Goal: Task Accomplishment & Management: Complete application form

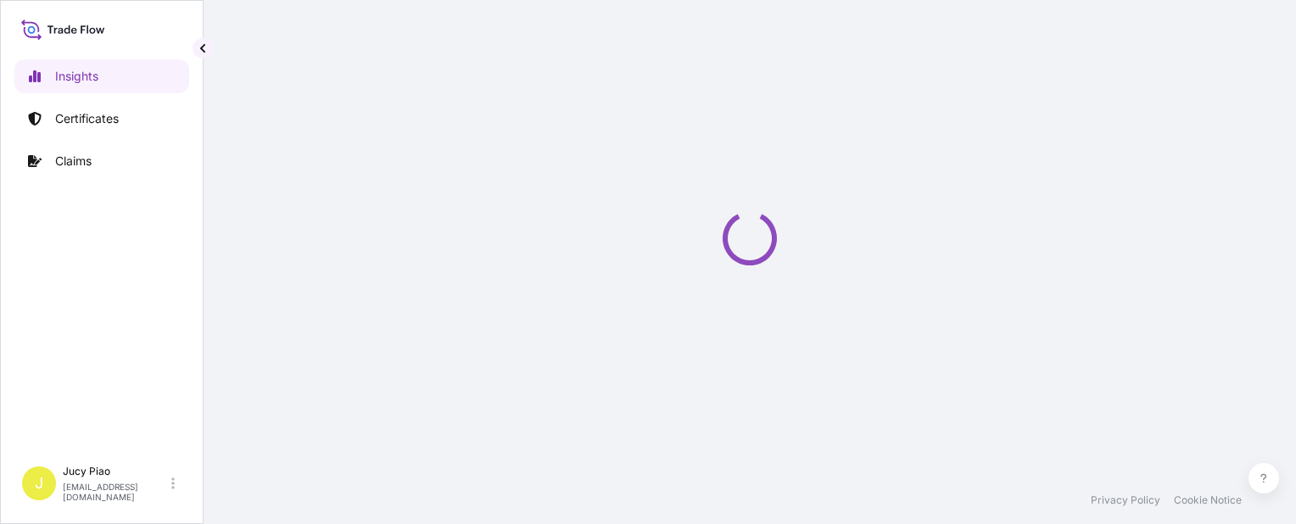
select select "2025"
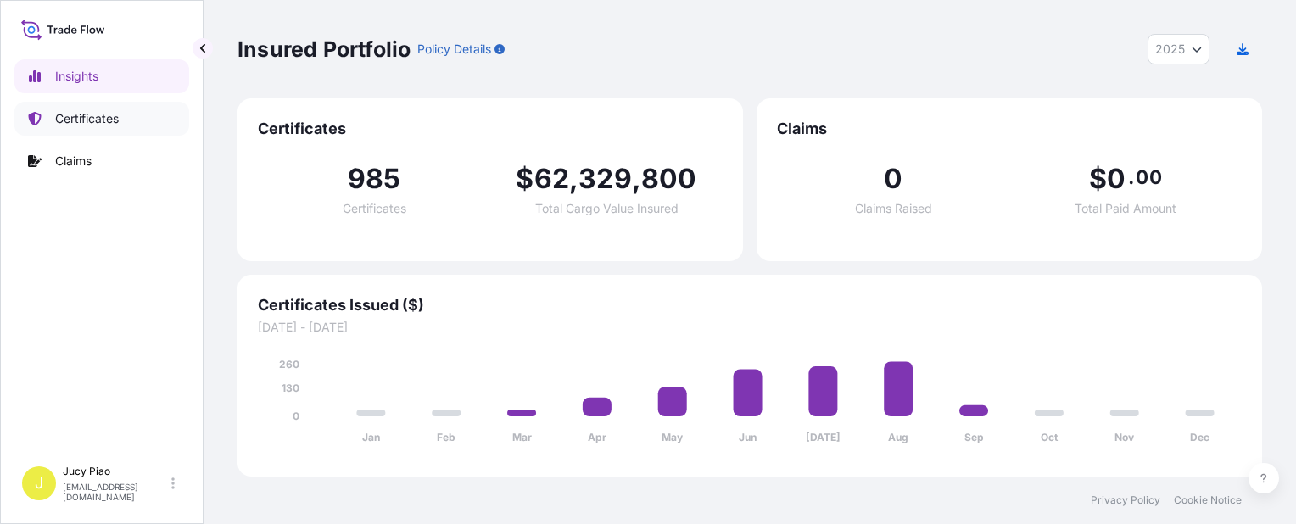
click at [98, 124] on p "Certificates" at bounding box center [87, 118] width 64 height 17
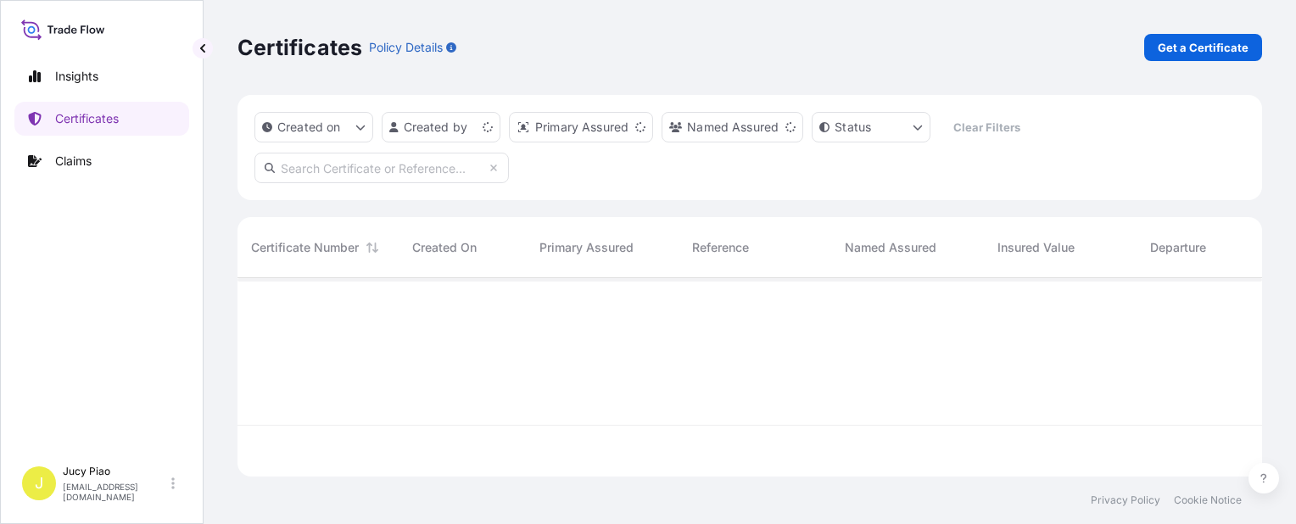
scroll to position [195, 1011]
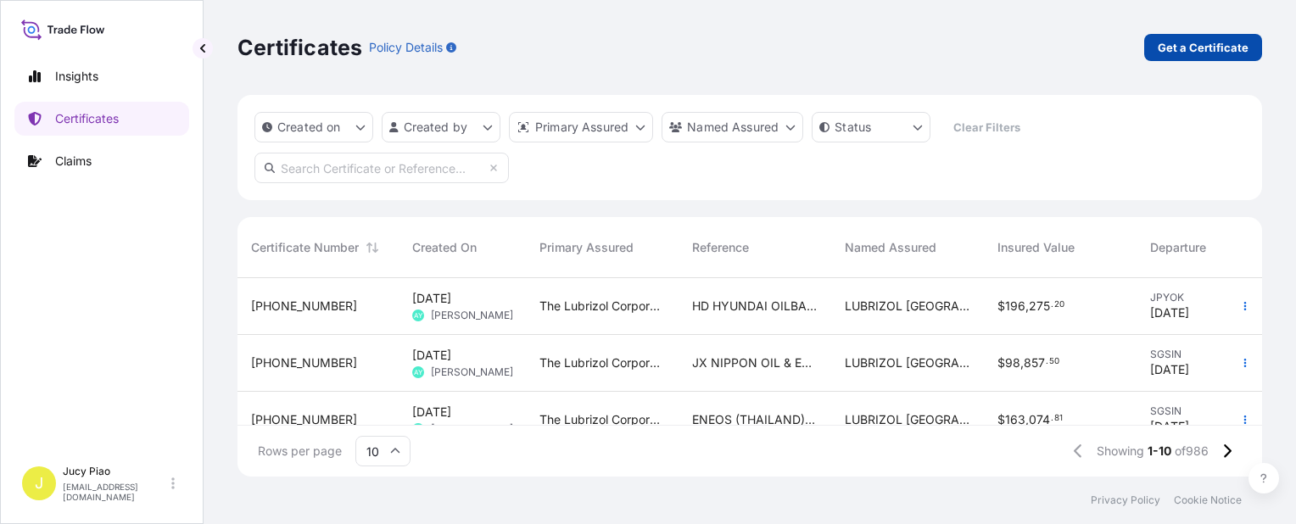
click at [1194, 43] on p "Get a Certificate" at bounding box center [1203, 47] width 91 height 17
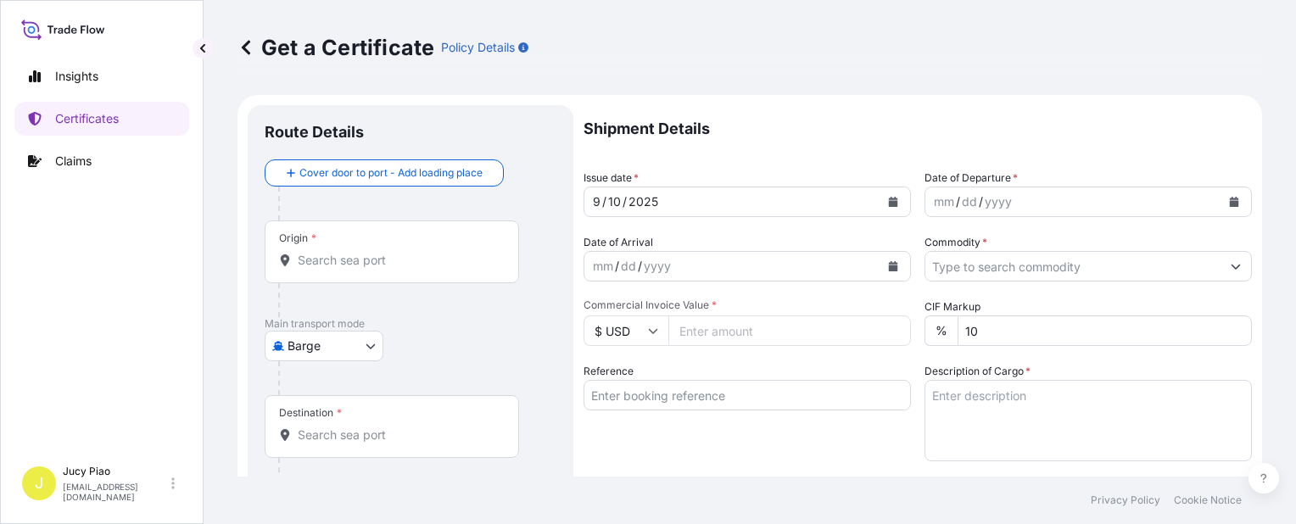
click at [343, 360] on body "Insights Certificates Claims J Jucy Piao [EMAIL_ADDRESS][DOMAIN_NAME] Get a Cer…" at bounding box center [648, 262] width 1296 height 524
click at [349, 234] on div "Origin *" at bounding box center [392, 251] width 254 height 63
click at [349, 252] on input "Origin *" at bounding box center [398, 260] width 200 height 17
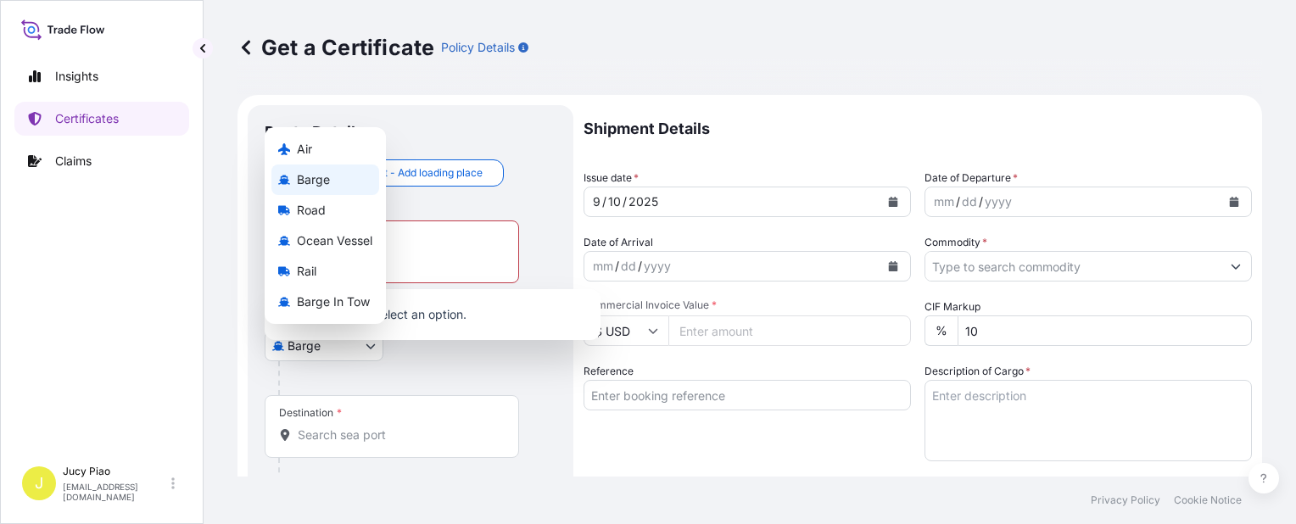
click at [349, 344] on body "0 options available. Insights Certificates Claims J Jucy Piao [EMAIL_ADDRESS][D…" at bounding box center [648, 262] width 1296 height 524
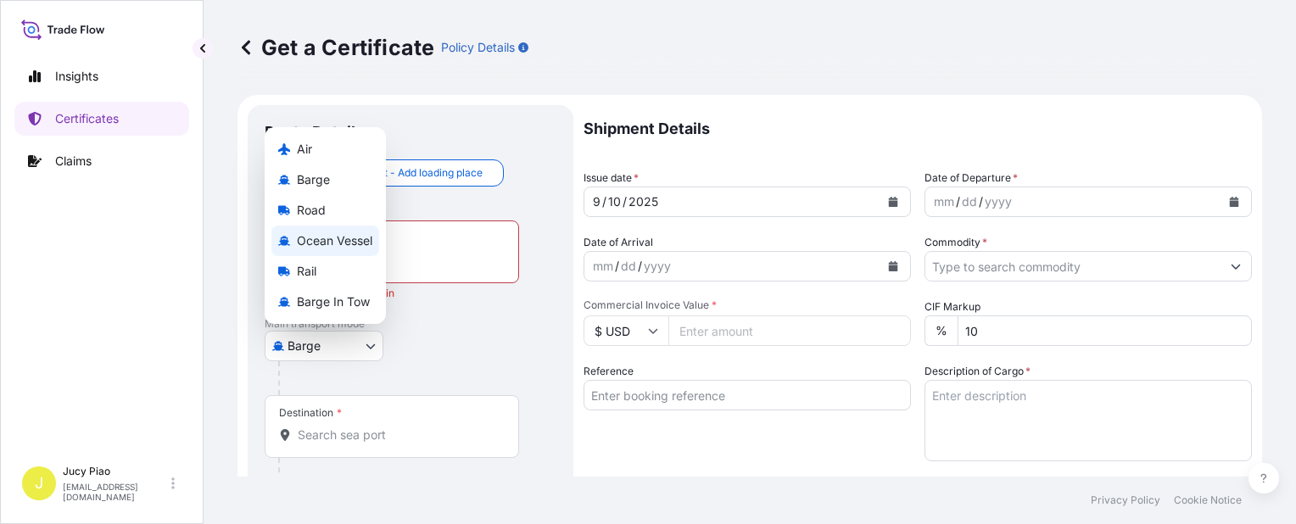
click at [354, 243] on span "Ocean Vessel" at bounding box center [334, 240] width 75 height 17
select select "Ocean Vessel"
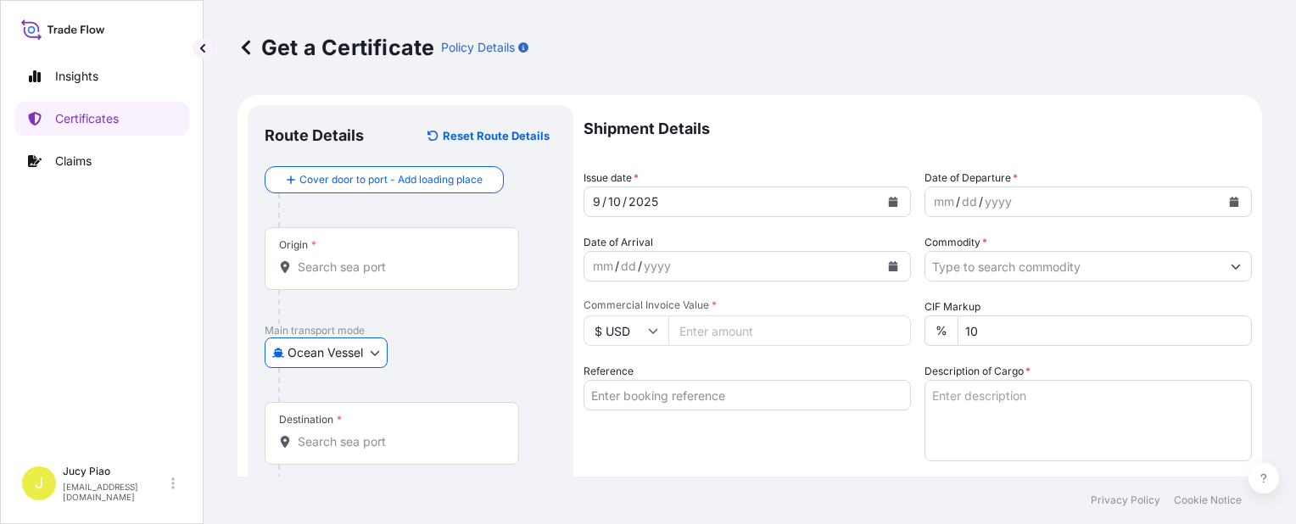
click at [647, 400] on input "Reference" at bounding box center [746, 395] width 327 height 31
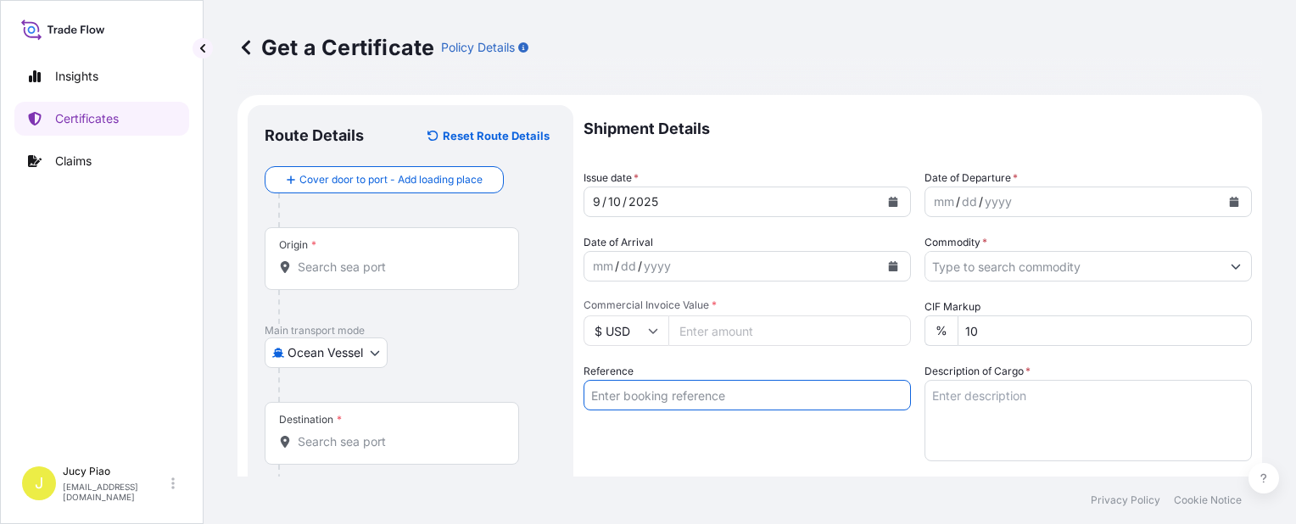
paste input "6395992275"
type input "6395992275"
click at [647, 431] on div "Reference 6395992275" at bounding box center [746, 412] width 327 height 98
click at [414, 274] on input "Origin *" at bounding box center [398, 267] width 200 height 17
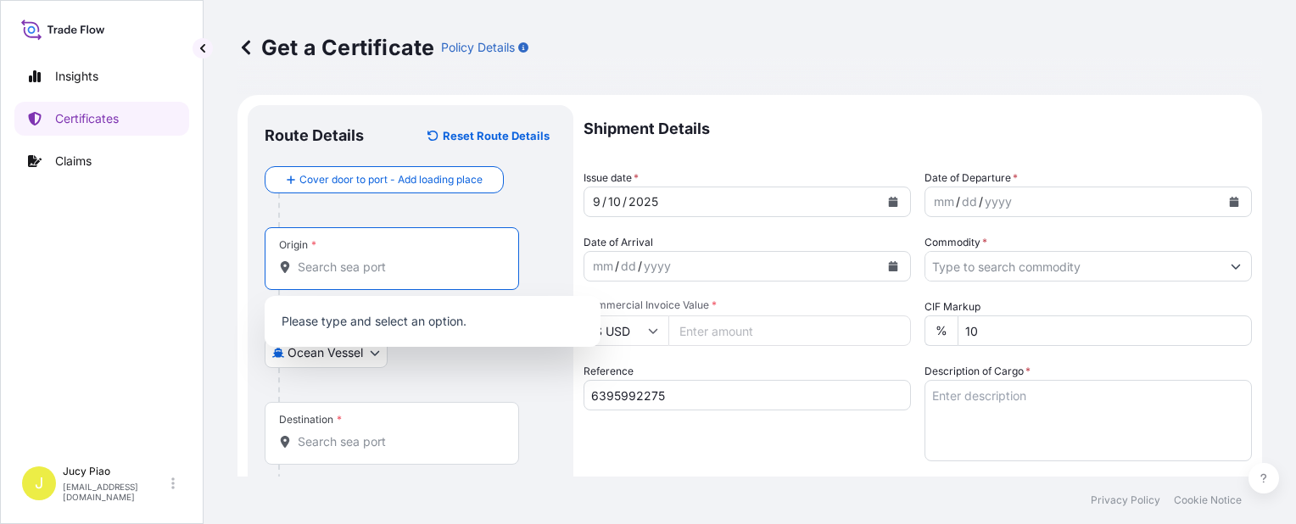
paste input "[GEOGRAPHIC_DATA]"
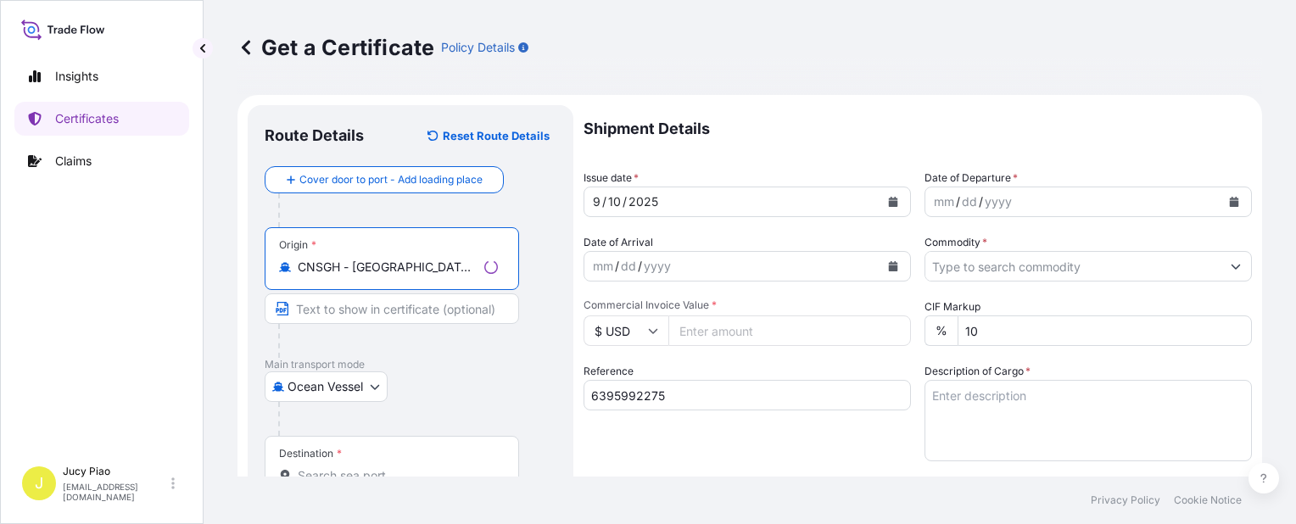
drag, startPoint x: 400, startPoint y: 267, endPoint x: 488, endPoint y: 287, distance: 90.5
click at [495, 280] on div "Origin * CNSGH - [GEOGRAPHIC_DATA], [GEOGRAPHIC_DATA]" at bounding box center [392, 258] width 254 height 63
type input "CNSGH - [GEOGRAPHIC_DATA], [GEOGRAPHIC_DATA]"
click at [410, 310] on input "Text to appear on certificate" at bounding box center [392, 308] width 254 height 31
paste input "[GEOGRAPHIC_DATA], [GEOGRAPHIC_DATA]"
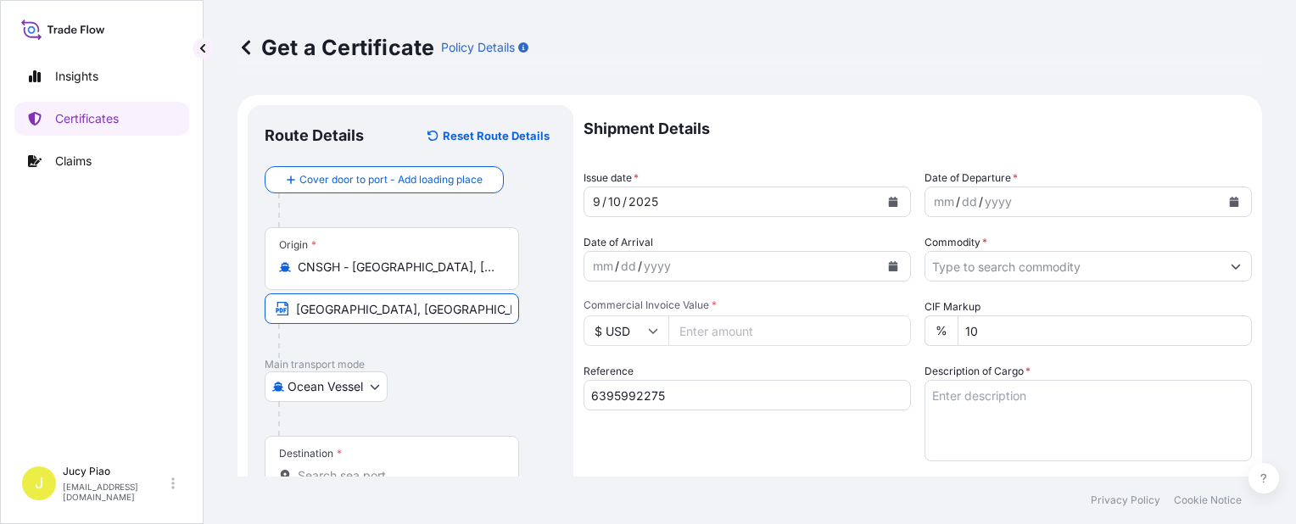
scroll to position [170, 0]
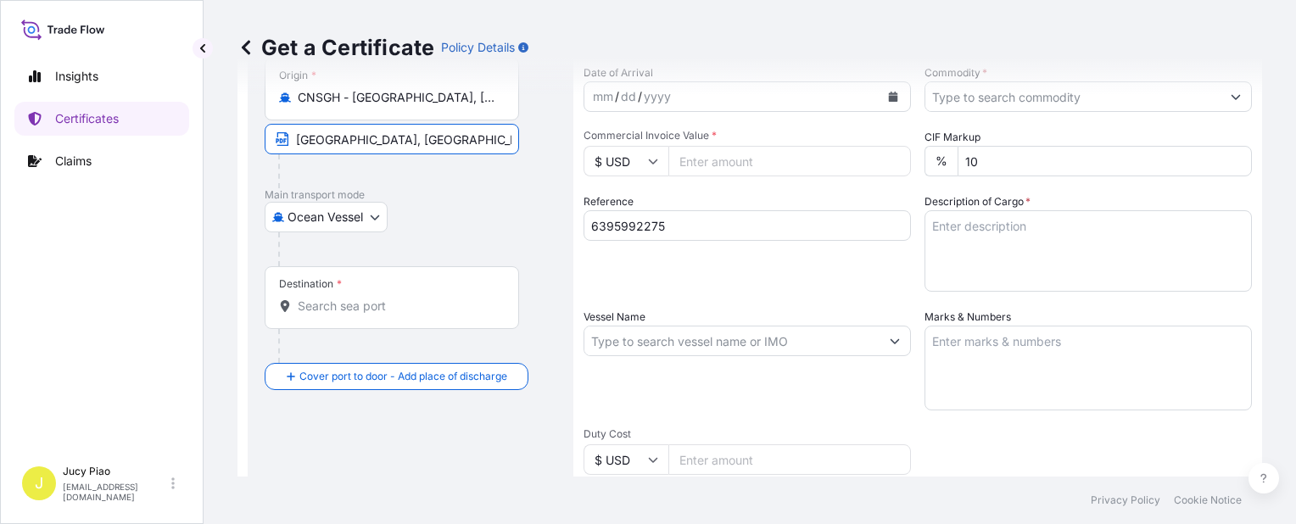
type input "[GEOGRAPHIC_DATA], [GEOGRAPHIC_DATA]"
click at [360, 317] on div "Destination *" at bounding box center [392, 297] width 254 height 63
click at [360, 315] on input "Destination *" at bounding box center [398, 306] width 200 height 17
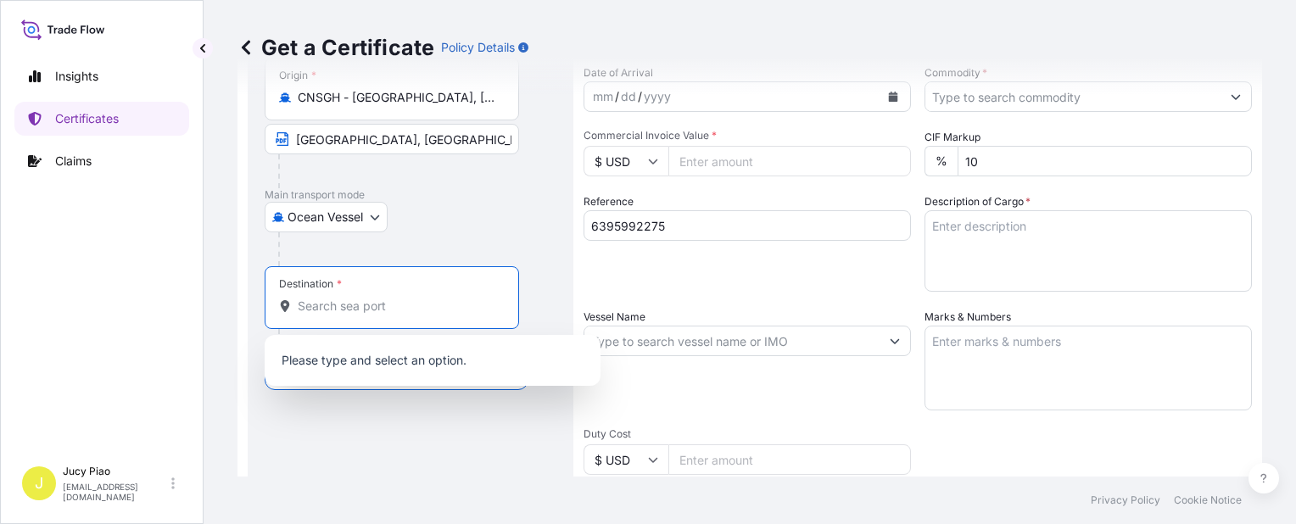
paste input "INCHEON"
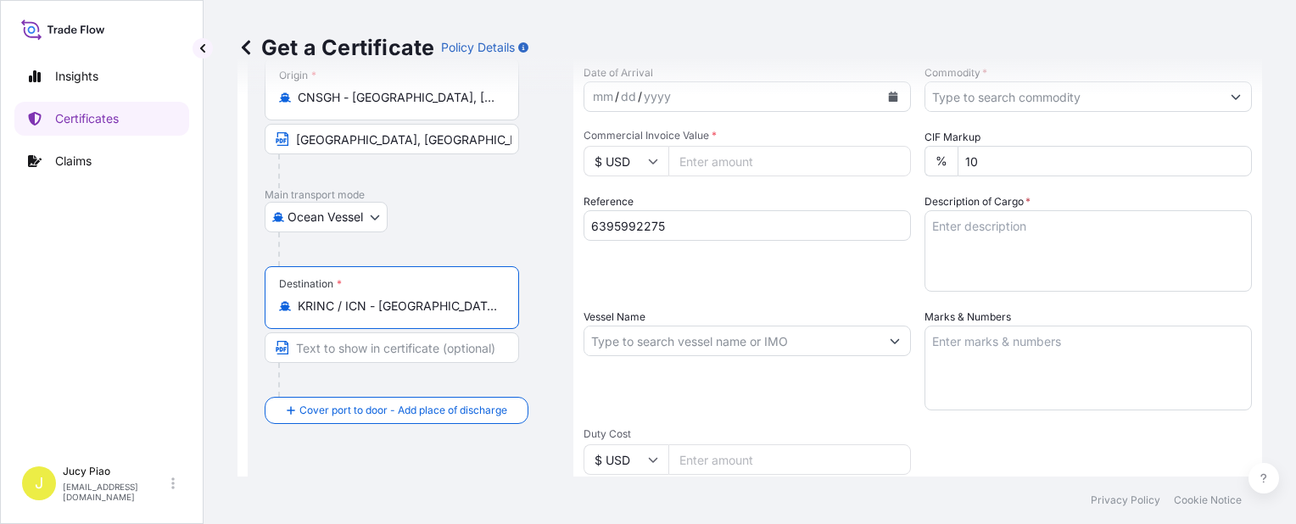
scroll to position [0, 3]
drag, startPoint x: 377, startPoint y: 304, endPoint x: 529, endPoint y: 312, distance: 152.9
click at [529, 312] on div "Destination * KRINC / ICN - [GEOGRAPHIC_DATA], [GEOGRAPHIC_DATA], [GEOGRAPHIC_D…" at bounding box center [411, 331] width 292 height 131
type input "KRINC / ICN - [GEOGRAPHIC_DATA], [GEOGRAPHIC_DATA], [GEOGRAPHIC_DATA]"
click at [393, 359] on input "Text to appear on certificate" at bounding box center [392, 347] width 254 height 31
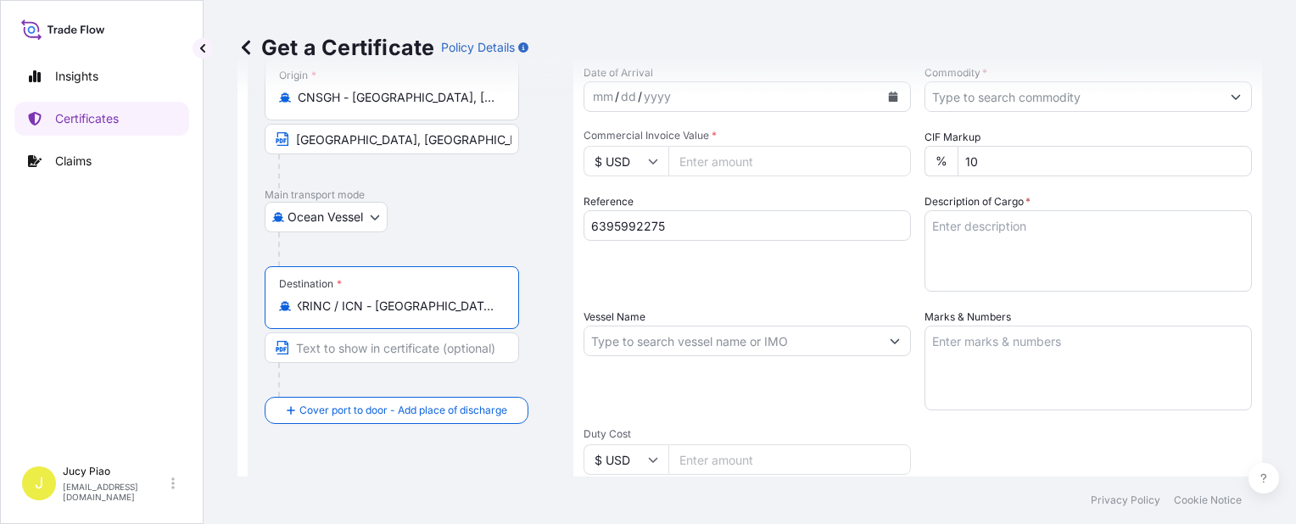
scroll to position [0, 0]
paste input "[GEOGRAPHIC_DATA], [GEOGRAPHIC_DATA], [GEOGRAPHIC_DATA]"
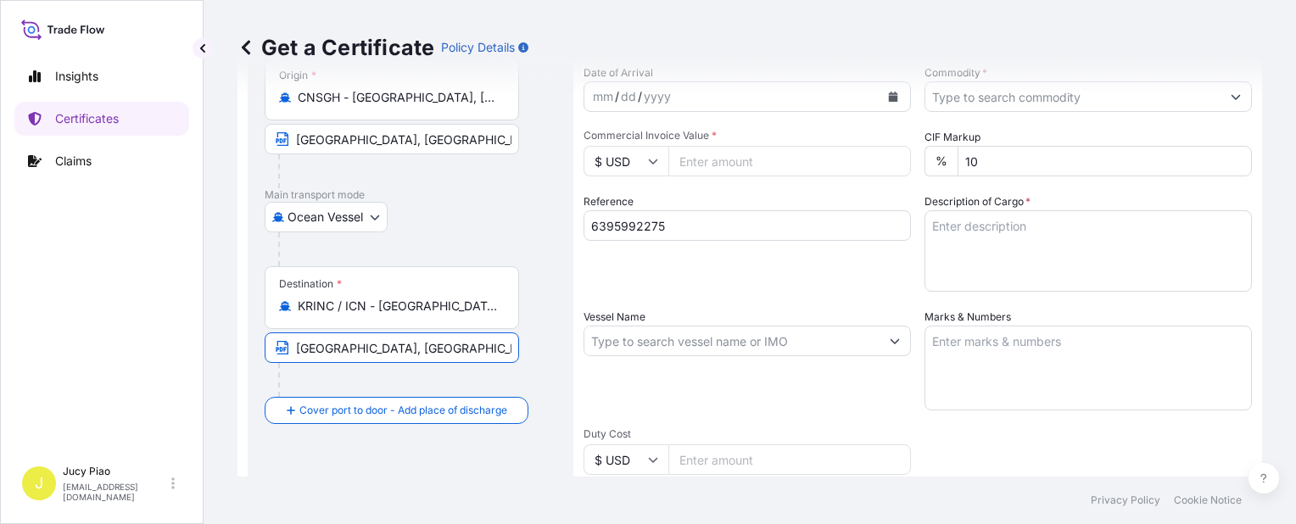
type input "[GEOGRAPHIC_DATA], [GEOGRAPHIC_DATA], [GEOGRAPHIC_DATA]"
click at [733, 296] on div "Shipment Details Issue date * [DATE] Date of Departure * mm / dd / yyyy Date of…" at bounding box center [917, 340] width 668 height 808
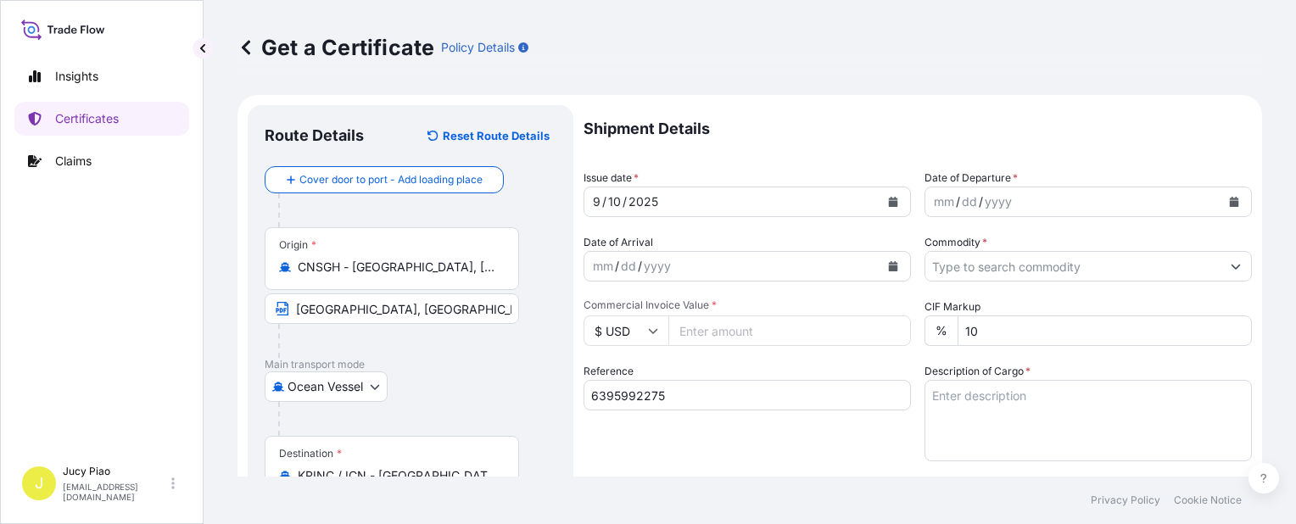
click at [925, 193] on div "mm / dd / yyyy" at bounding box center [1072, 202] width 295 height 31
click at [933, 195] on div "mm" at bounding box center [944, 202] width 24 height 20
click at [986, 263] on input "Commodity *" at bounding box center [1072, 266] width 295 height 31
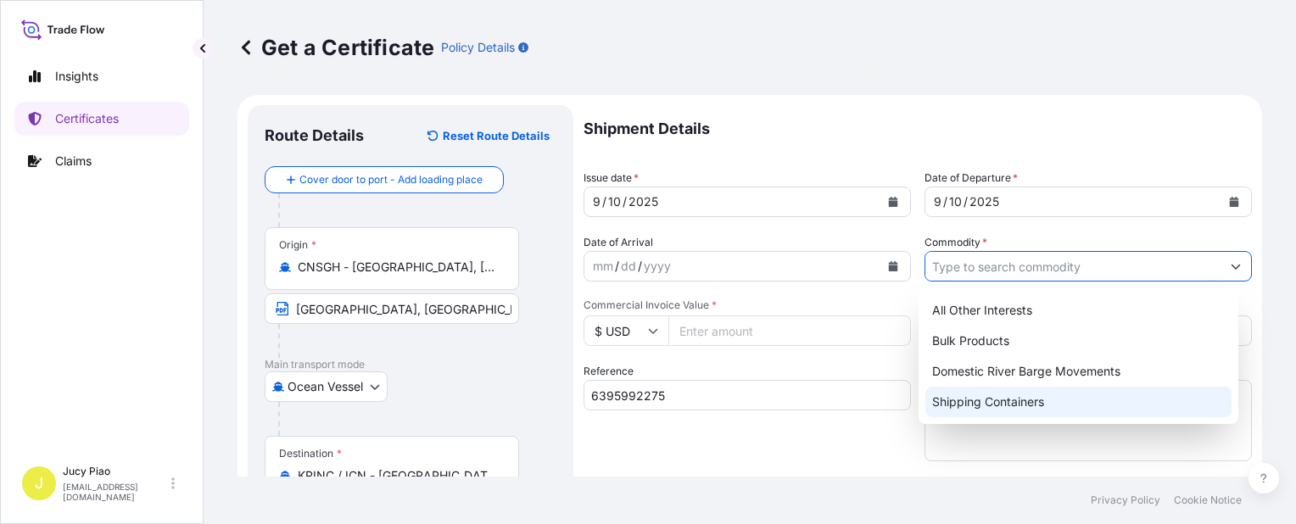
click at [1014, 406] on div "Shipping Containers" at bounding box center [1078, 402] width 306 height 31
type input "Shipping Containers"
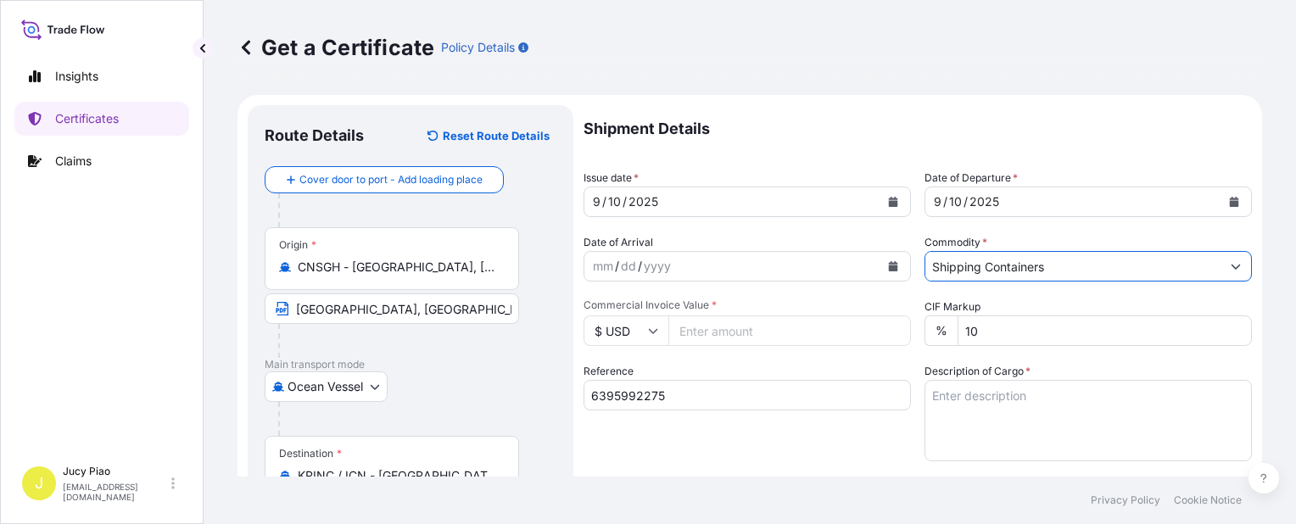
click at [754, 333] on input "Commercial Invoice Value *" at bounding box center [789, 330] width 243 height 31
type input "108344.6"
click at [723, 356] on div "Shipment Details Issue date * [DATE] Date of Departure * [DATE] Date of Arrival…" at bounding box center [917, 509] width 668 height 808
click at [985, 394] on textarea "Description of Cargo *" at bounding box center [1087, 420] width 327 height 81
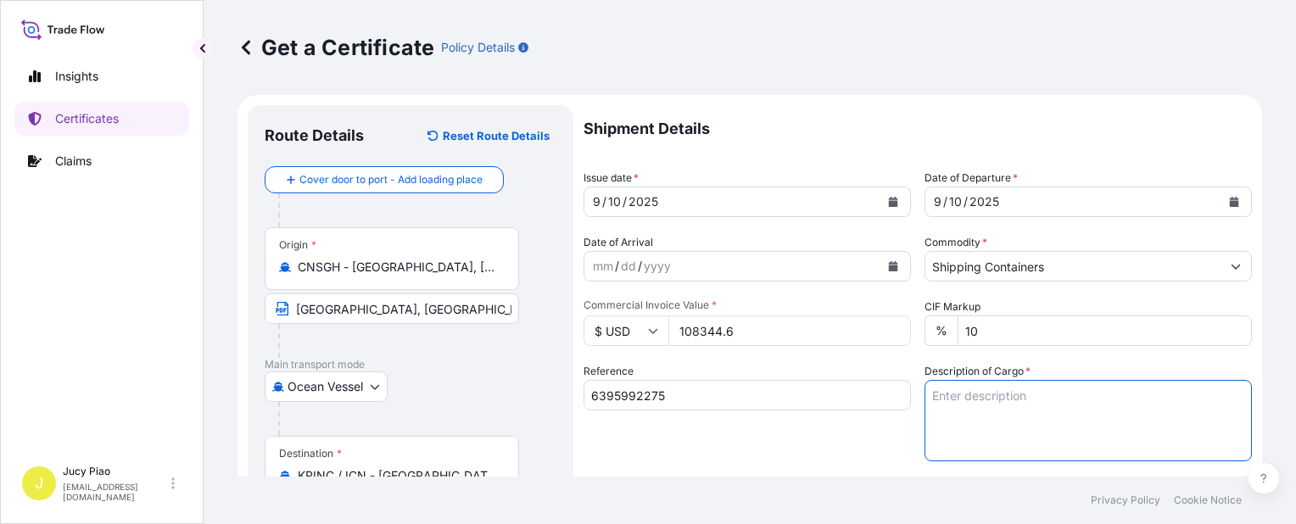
paste textarea "THERMOPLASTIC POLYURETHANE"
paste textarea "36 PALLETS (1440 BAGS)"
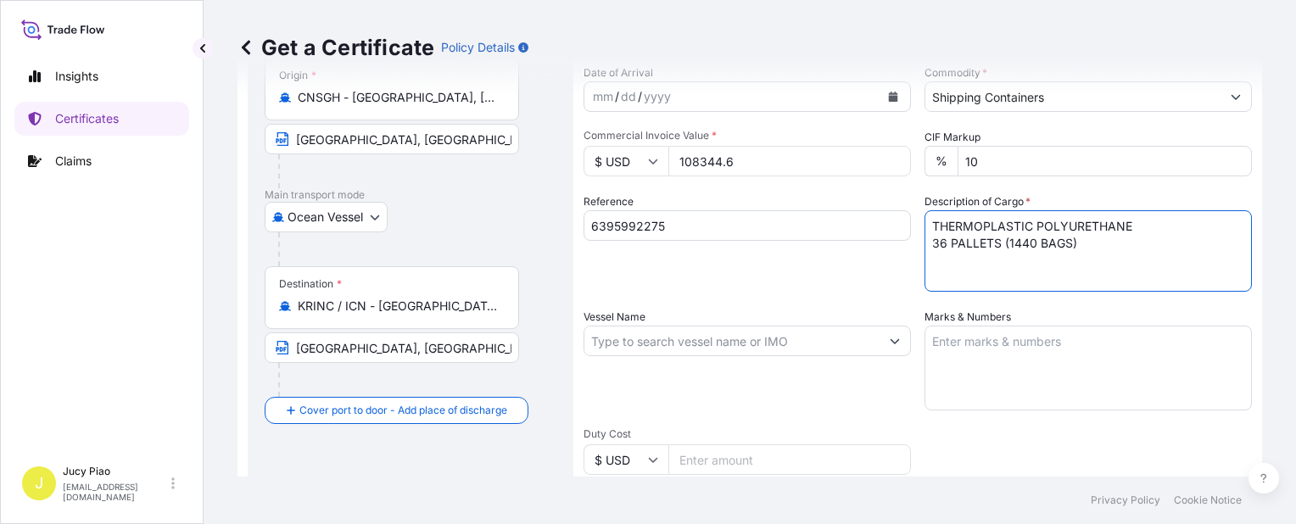
type textarea "THERMOPLASTIC POLYURETHANE 36 PALLETS (1440 BAGS)"
click at [1037, 410] on div "Shipment Details Issue date * [DATE] Date of Departure * [DATE] Date of Arrival…" at bounding box center [917, 340] width 668 height 808
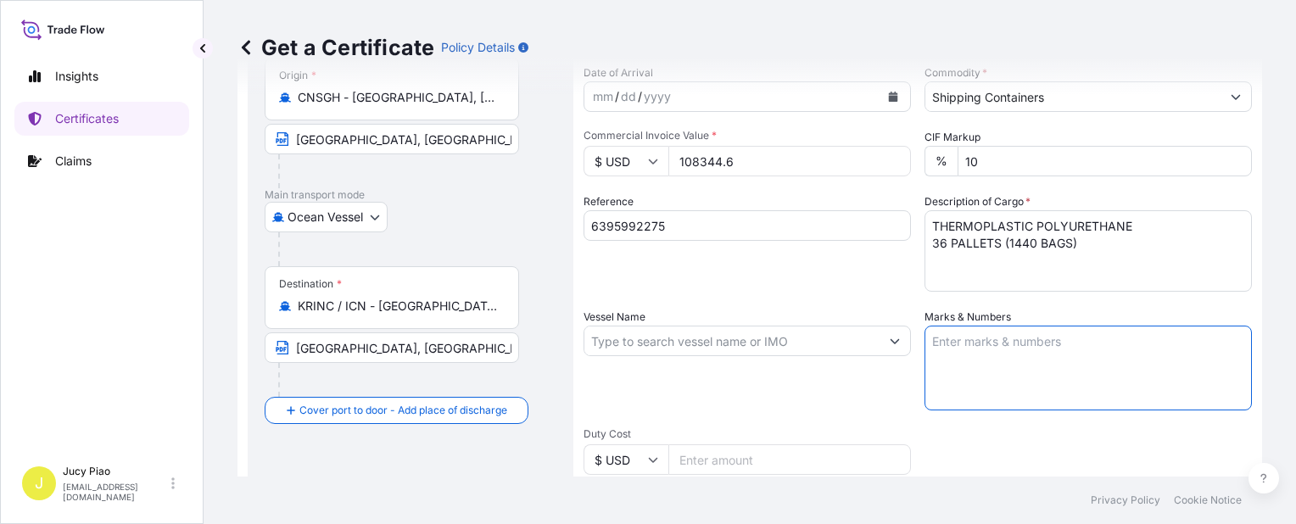
click at [1038, 385] on textarea "Marks & Numbers" at bounding box center [1087, 368] width 327 height 85
paste textarea "PO# 4503922966"
paste textarea "& 4503922967"
type textarea "PO# 4503922966 & 4503922967"
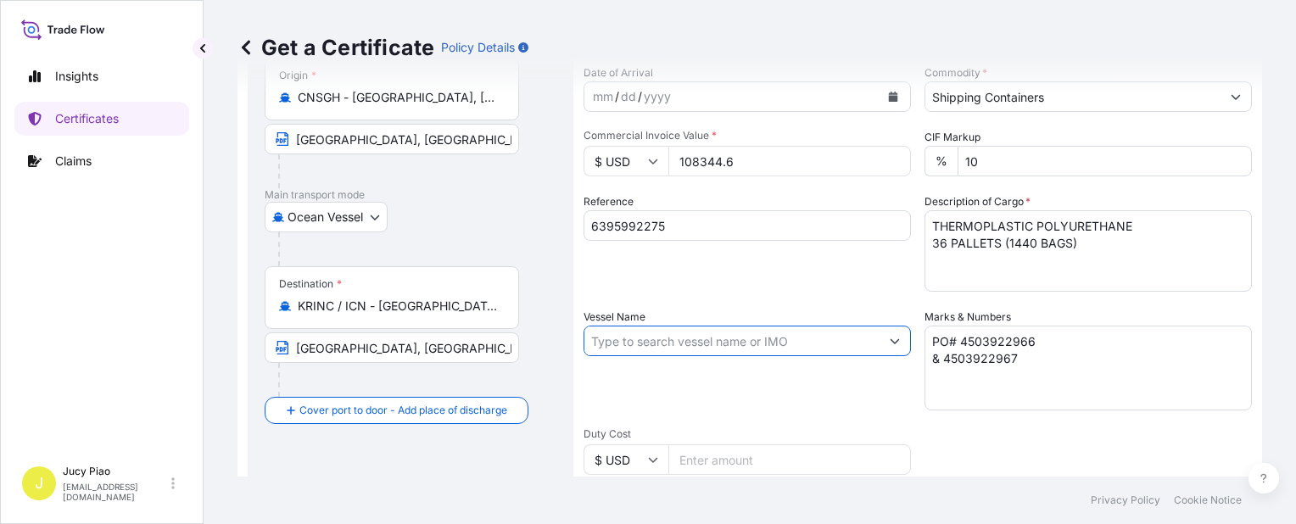
click at [684, 342] on input "Vessel Name" at bounding box center [731, 341] width 295 height 31
paste input "[PERSON_NAME]"
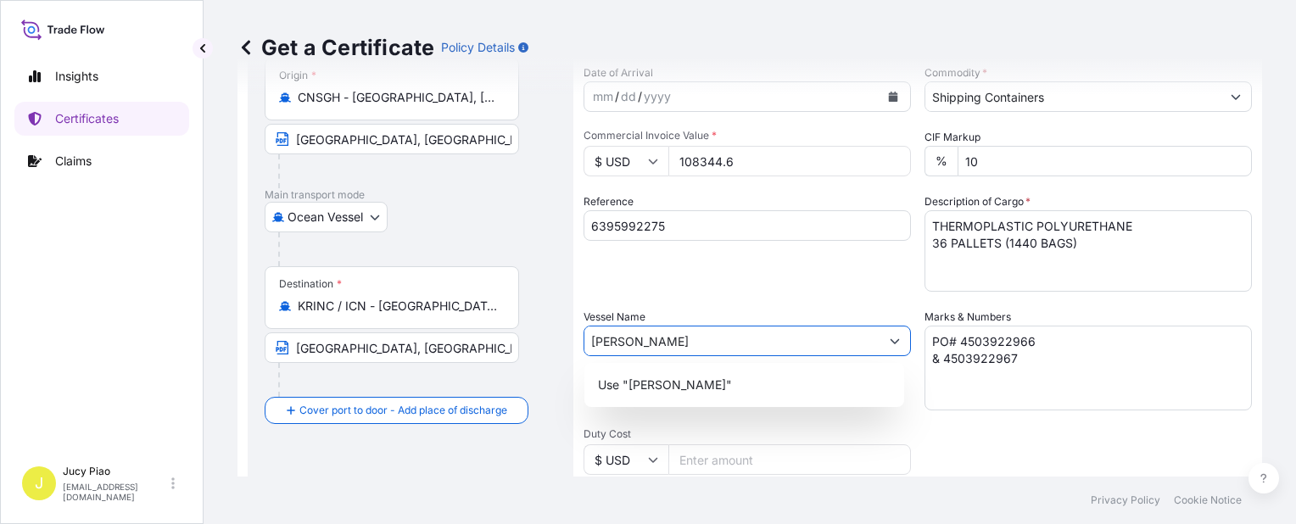
click at [702, 384] on p "Use "[PERSON_NAME]"" at bounding box center [665, 385] width 134 height 17
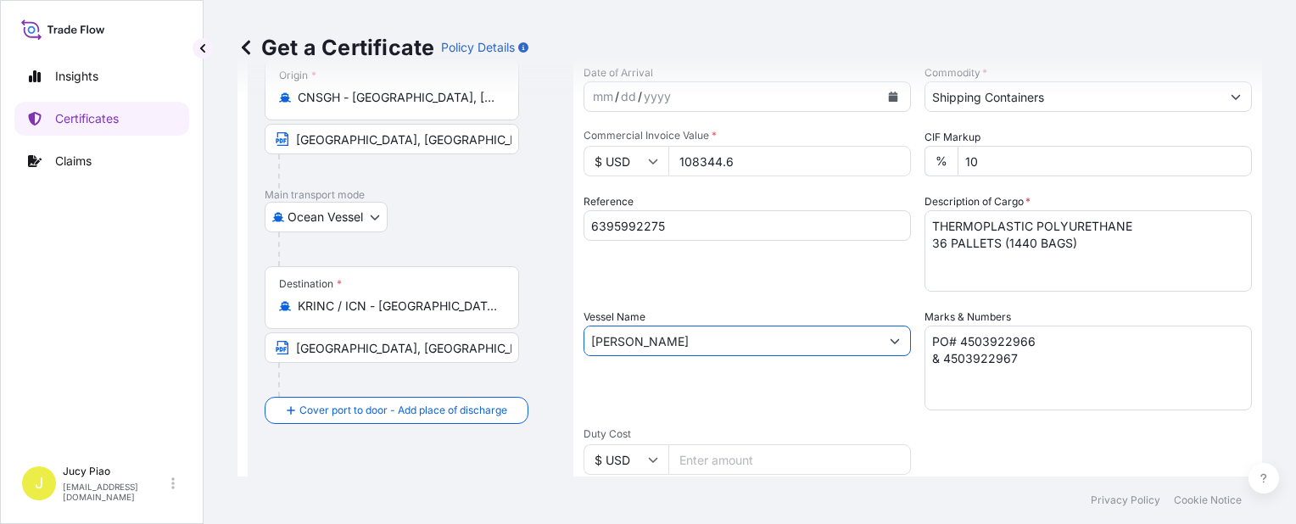
type input "[PERSON_NAME]"
click at [784, 403] on div "Vessel Name [PERSON_NAME]" at bounding box center [746, 360] width 327 height 102
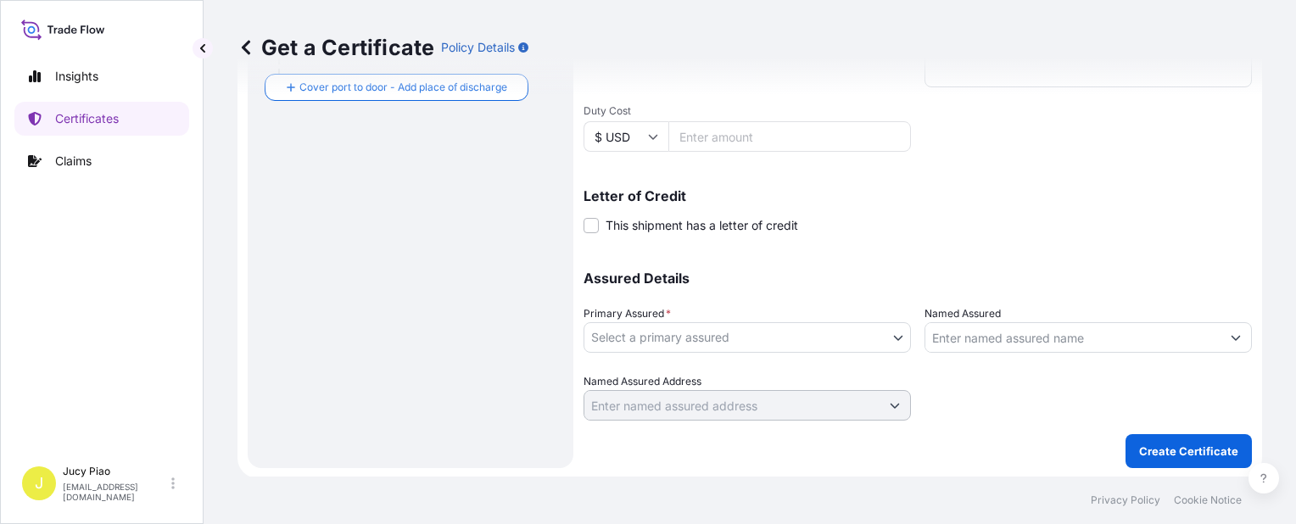
click at [755, 334] on body "0 options available. 1 option available. Insights Certificates Claims J Jucy Pi…" at bounding box center [648, 262] width 1296 height 524
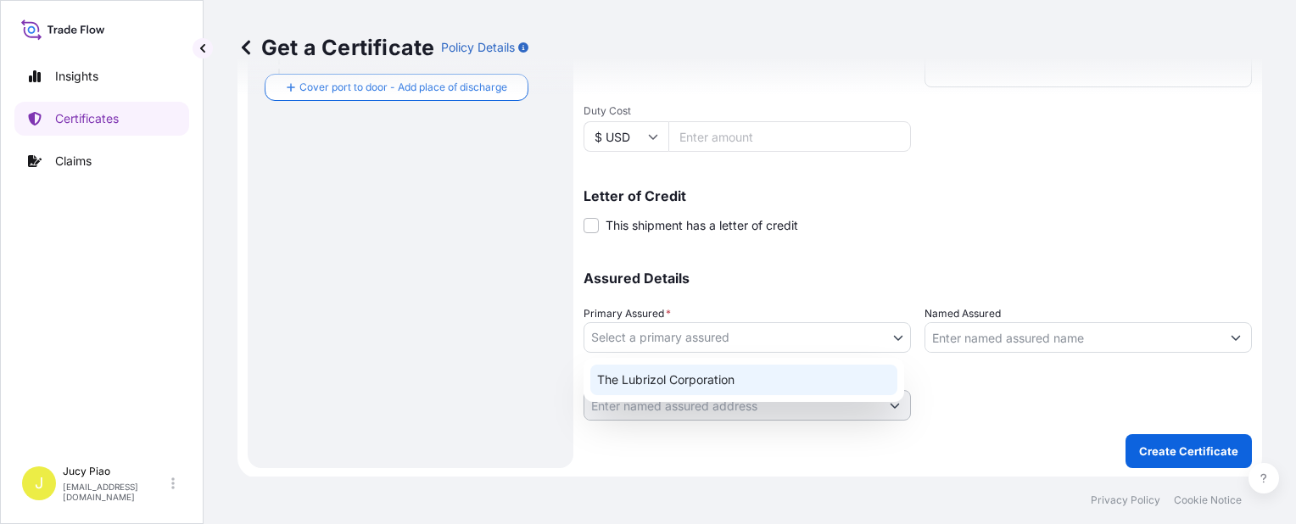
click at [680, 378] on div "The Lubrizol Corporation" at bounding box center [743, 380] width 307 height 31
select select "31566"
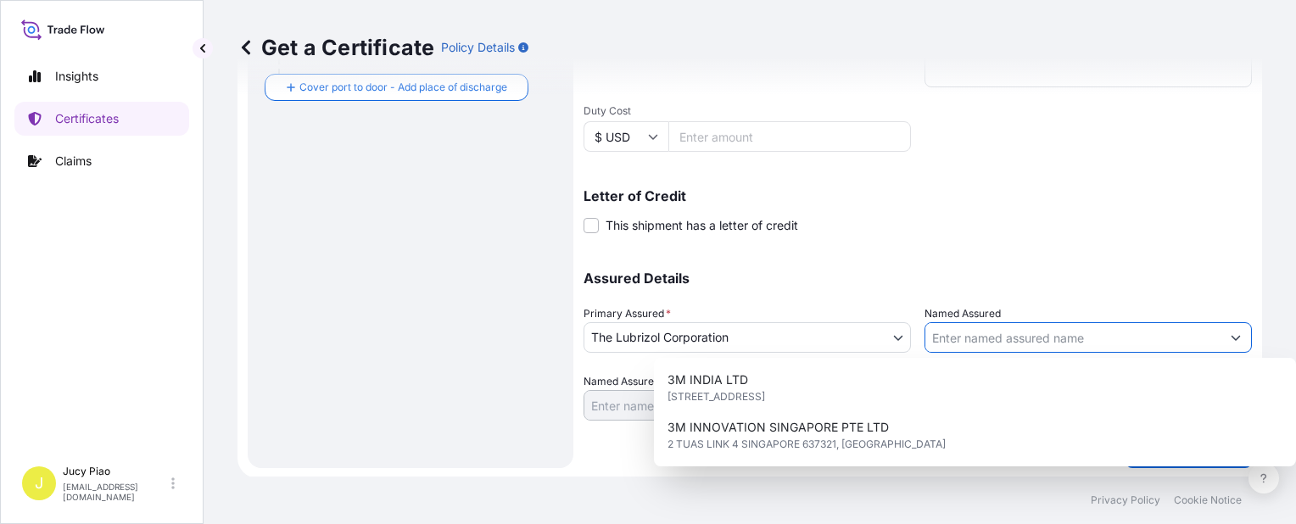
click at [977, 334] on input "Named Assured" at bounding box center [1072, 337] width 295 height 31
paste input "LUBRIZOL KOREA"
type input "LUBRIZOL KOREA"
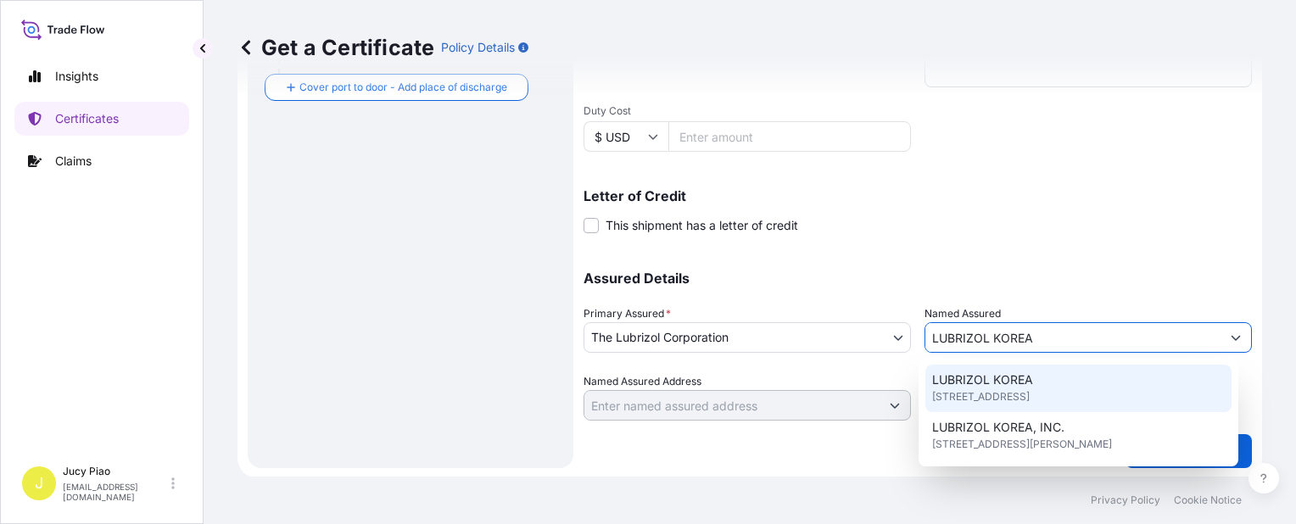
click at [988, 378] on span "LUBRIZOL KOREA" at bounding box center [982, 379] width 101 height 17
type input "4F, [STREET_ADDRESS][PERSON_NAME]"
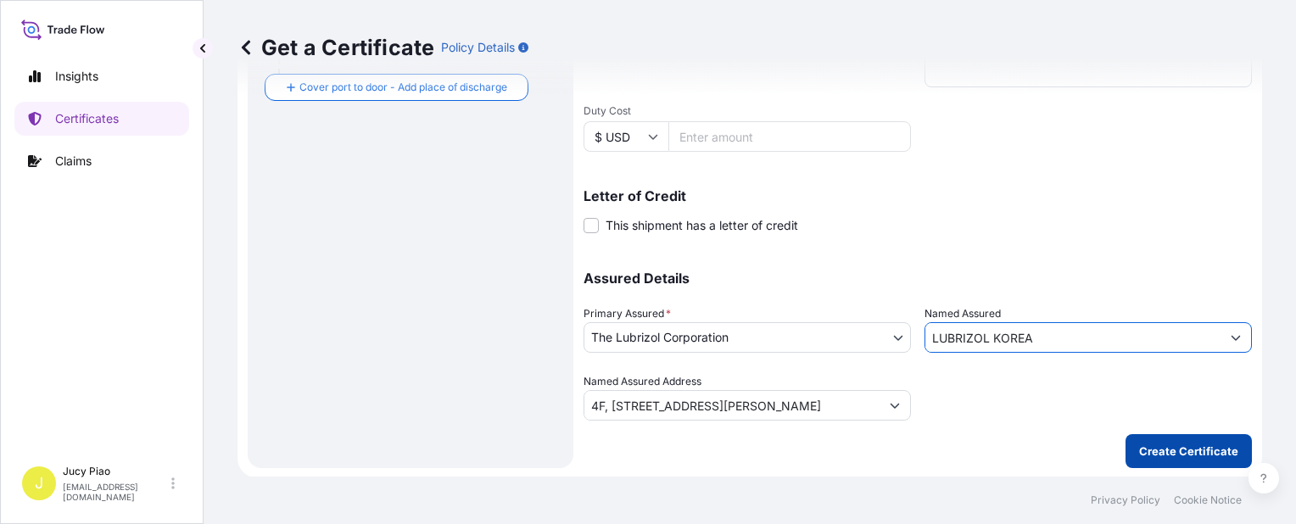
type input "LUBRIZOL KOREA"
click at [1184, 464] on button "Create Certificate" at bounding box center [1188, 451] width 126 height 34
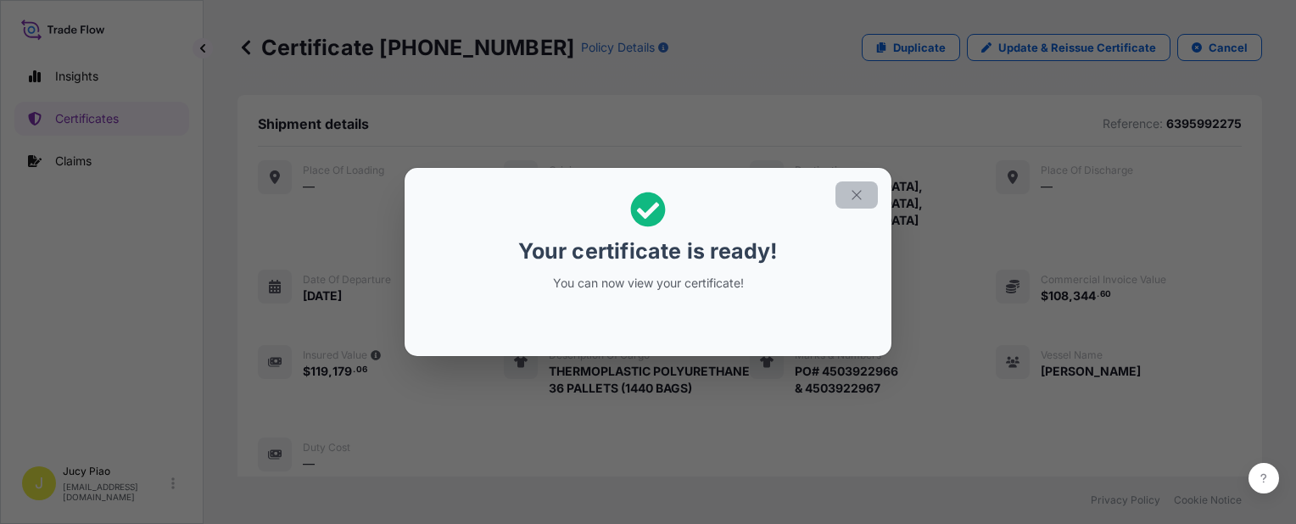
click at [857, 196] on icon "button" at bounding box center [856, 194] width 15 height 15
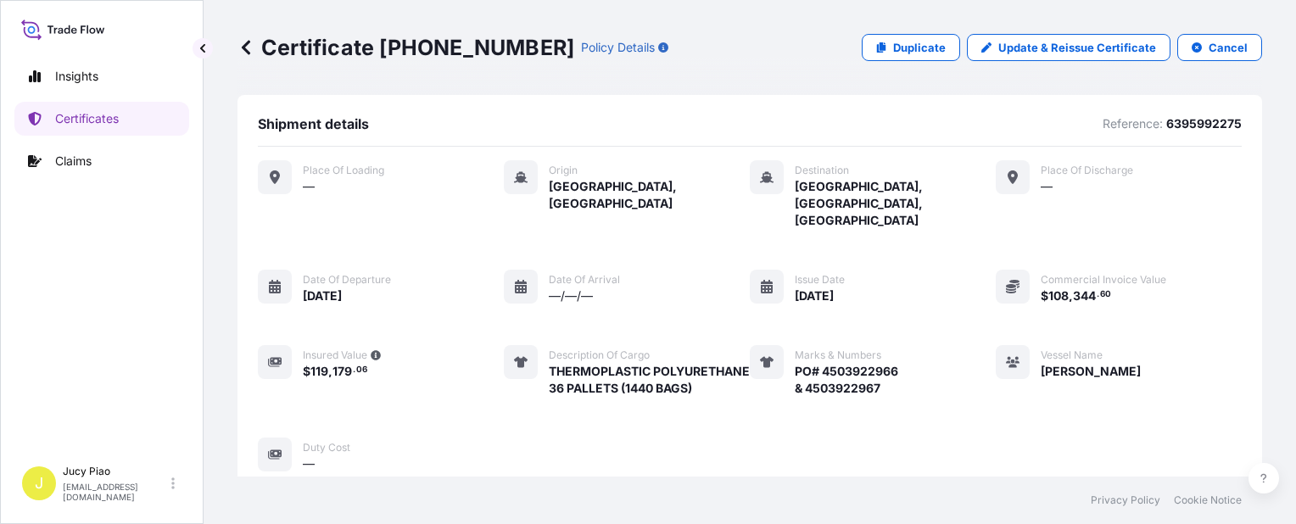
scroll to position [575, 0]
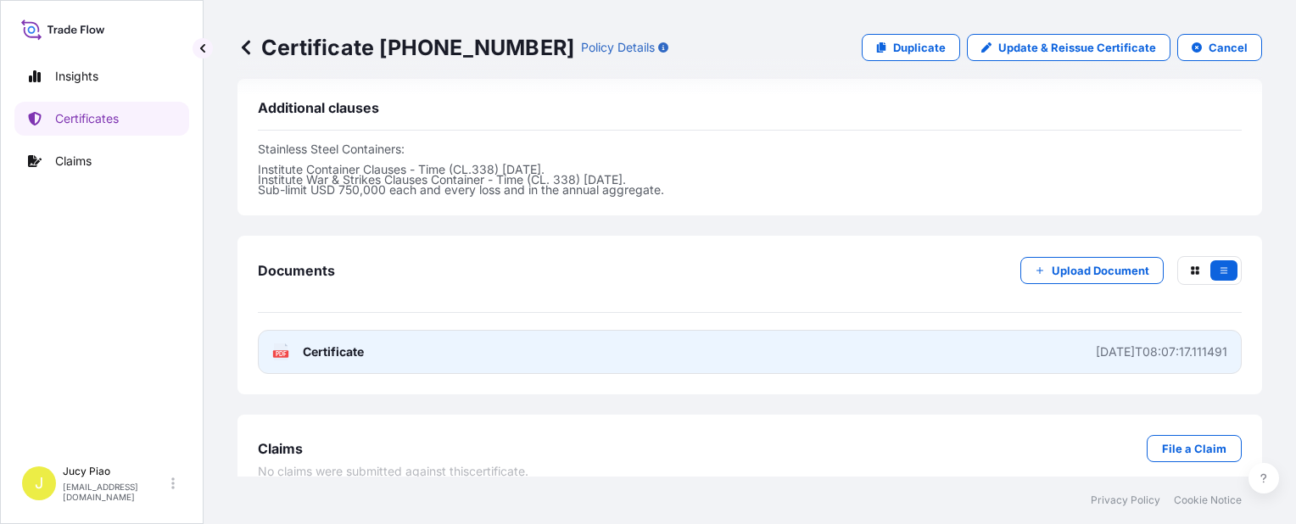
click at [858, 334] on link "PDF Certificate [DATE]T08:07:17.111491" at bounding box center [750, 352] width 984 height 44
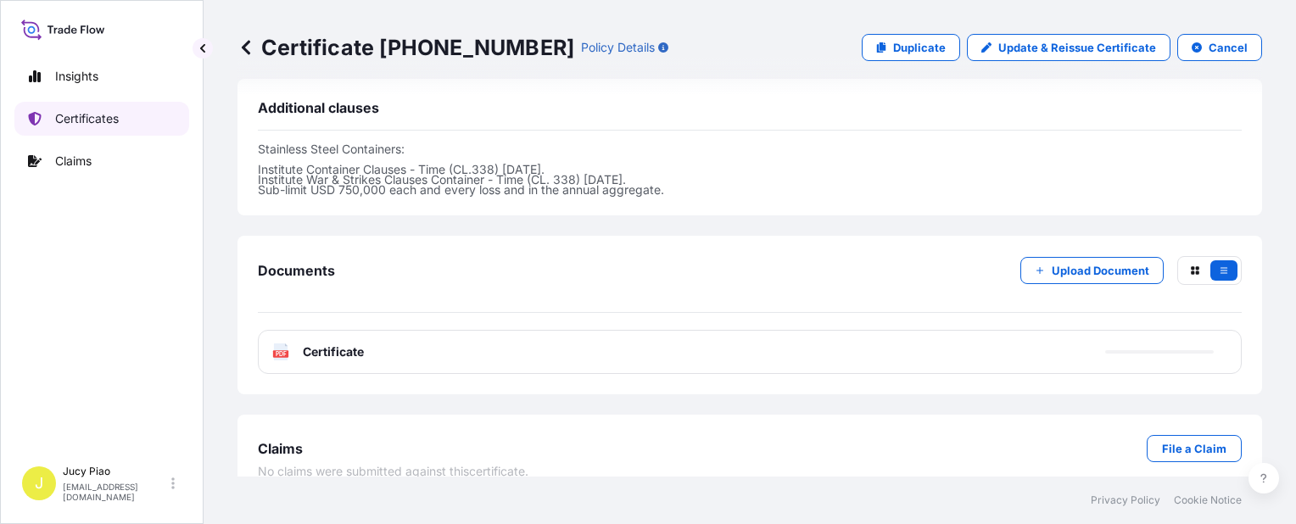
click at [115, 118] on p "Certificates" at bounding box center [87, 118] width 64 height 17
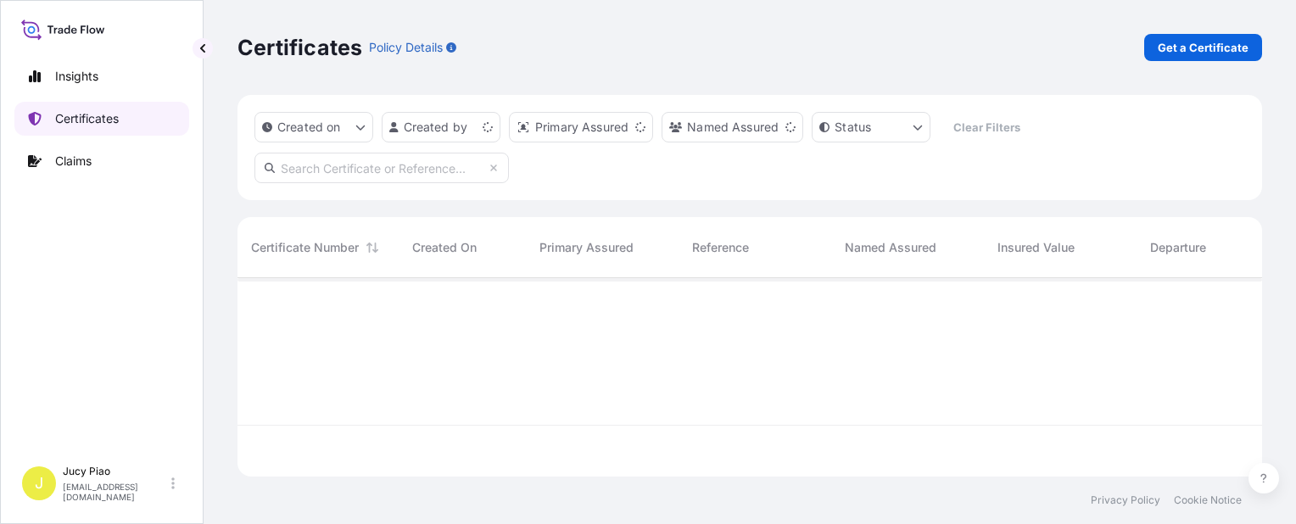
scroll to position [195, 1011]
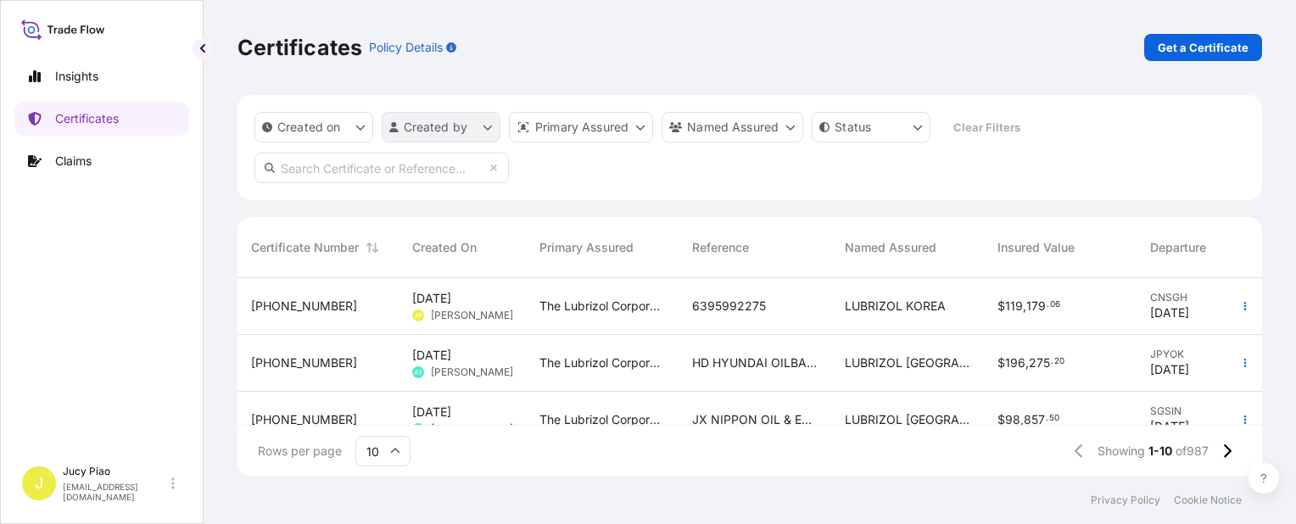
click at [489, 117] on html "Insights Certificates Claims J [PERSON_NAME] [EMAIL_ADDRESS][PERSON_NAME][DOMAI…" at bounding box center [648, 262] width 1296 height 524
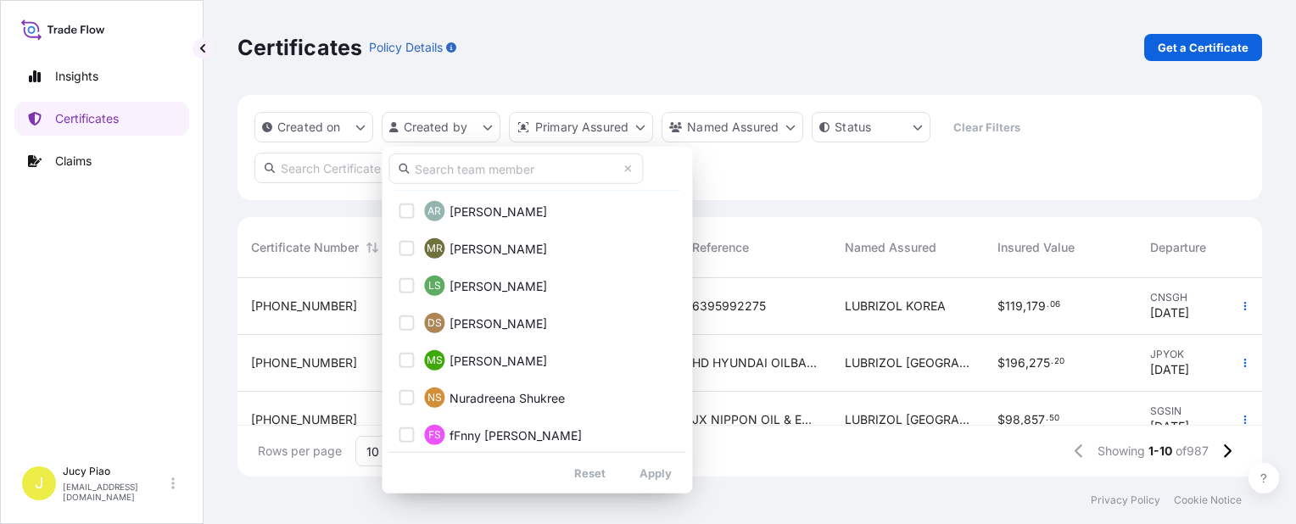
scroll to position [1357, 0]
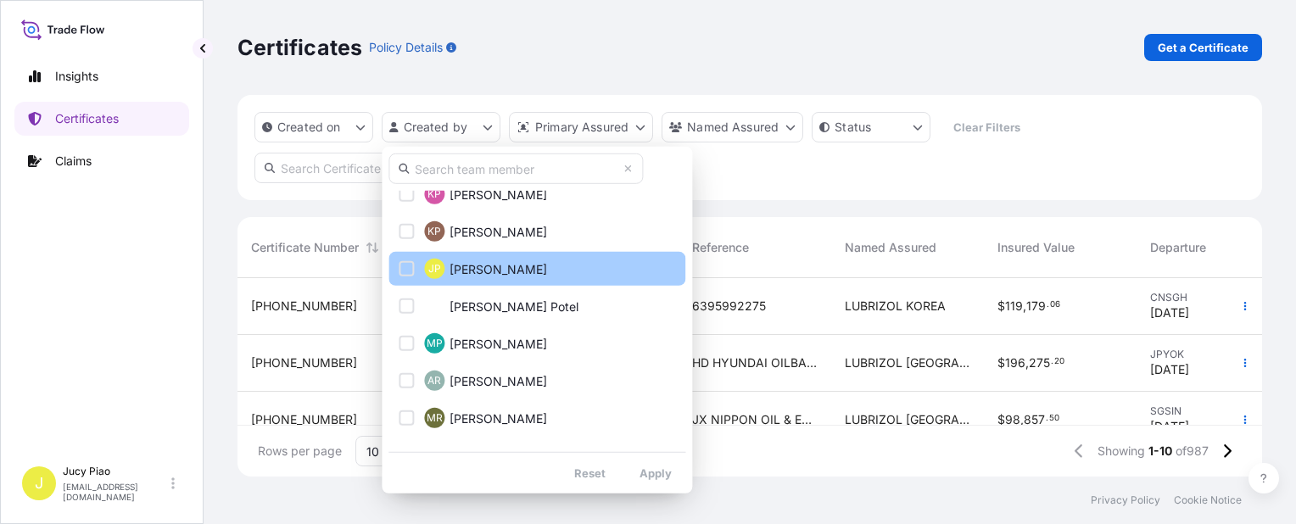
click at [398, 266] on button "JP [PERSON_NAME]" at bounding box center [536, 269] width 297 height 34
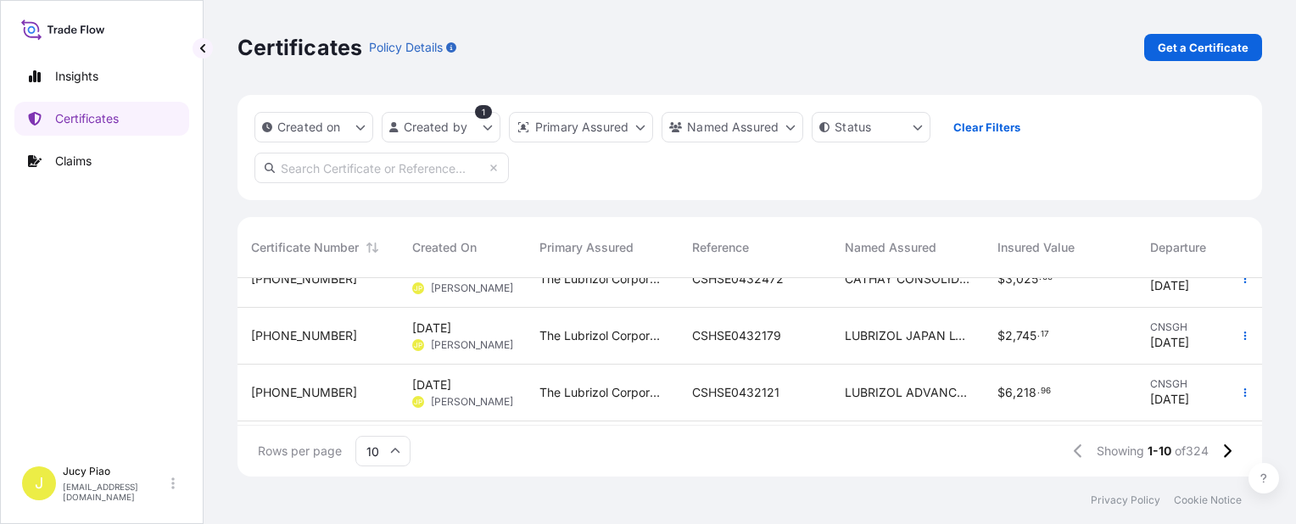
scroll to position [170, 0]
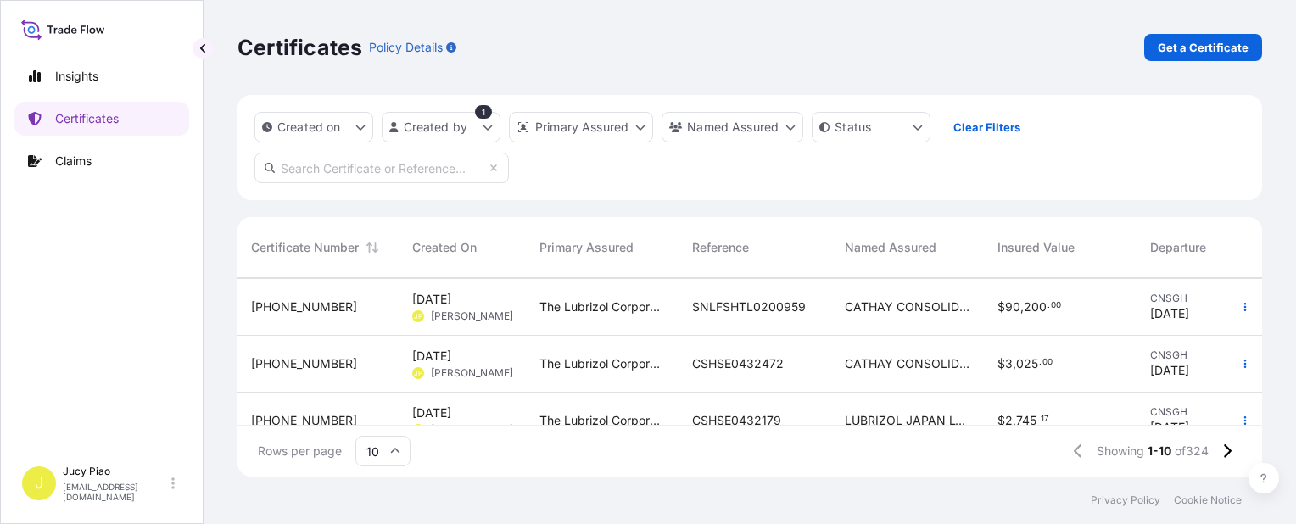
click at [872, 361] on span "CATHAY CONSOLIDATED INC" at bounding box center [908, 363] width 126 height 17
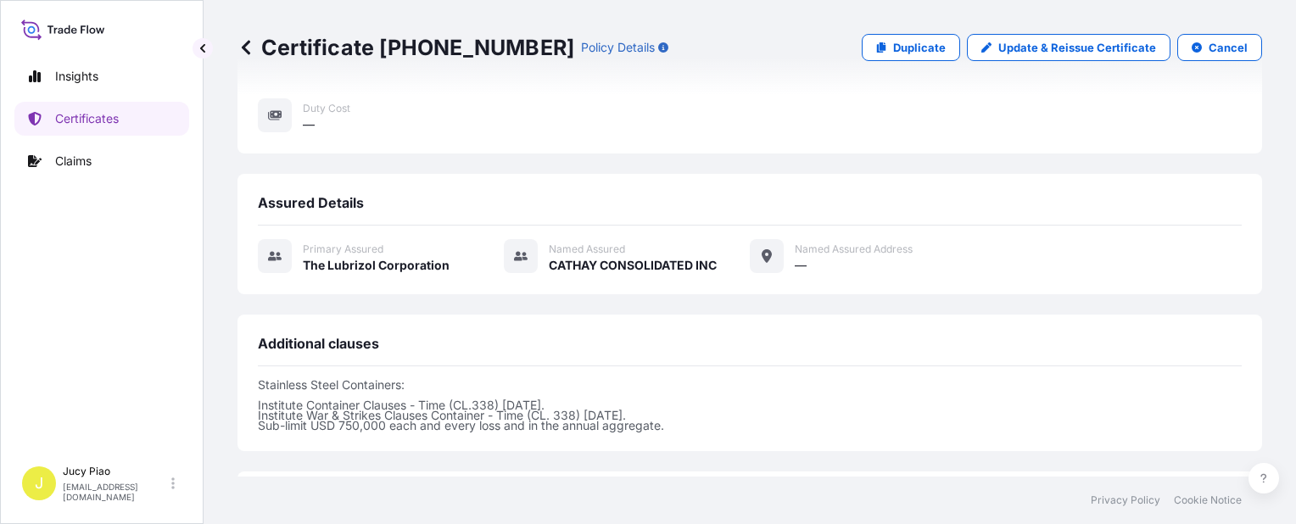
scroll to position [575, 0]
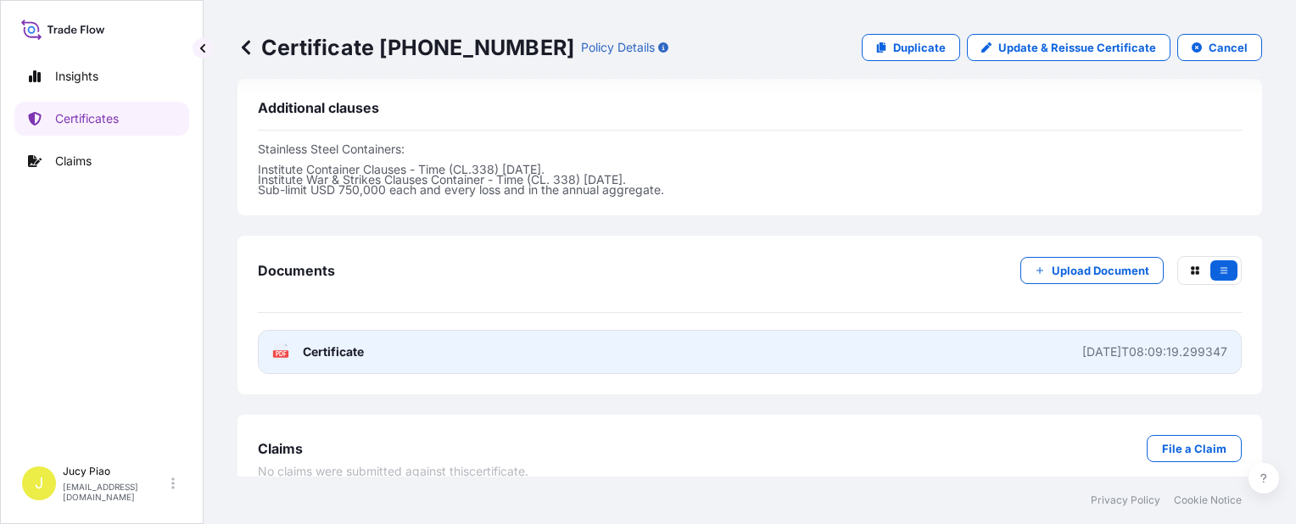
click at [913, 349] on link "PDF Certificate [DATE]T08:09:19.299347" at bounding box center [750, 352] width 984 height 44
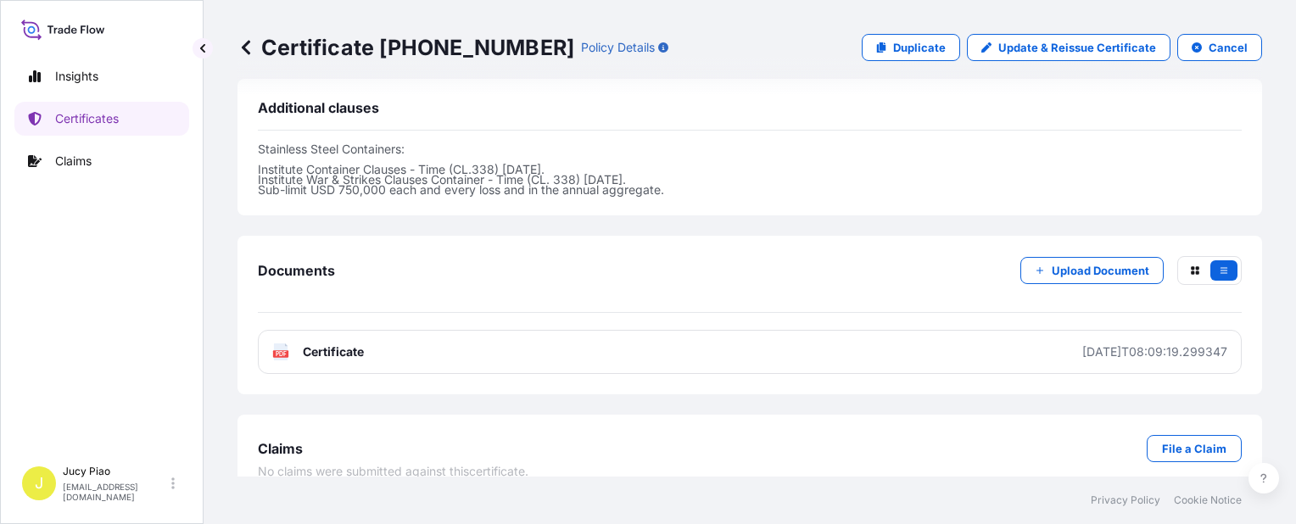
scroll to position [0, 0]
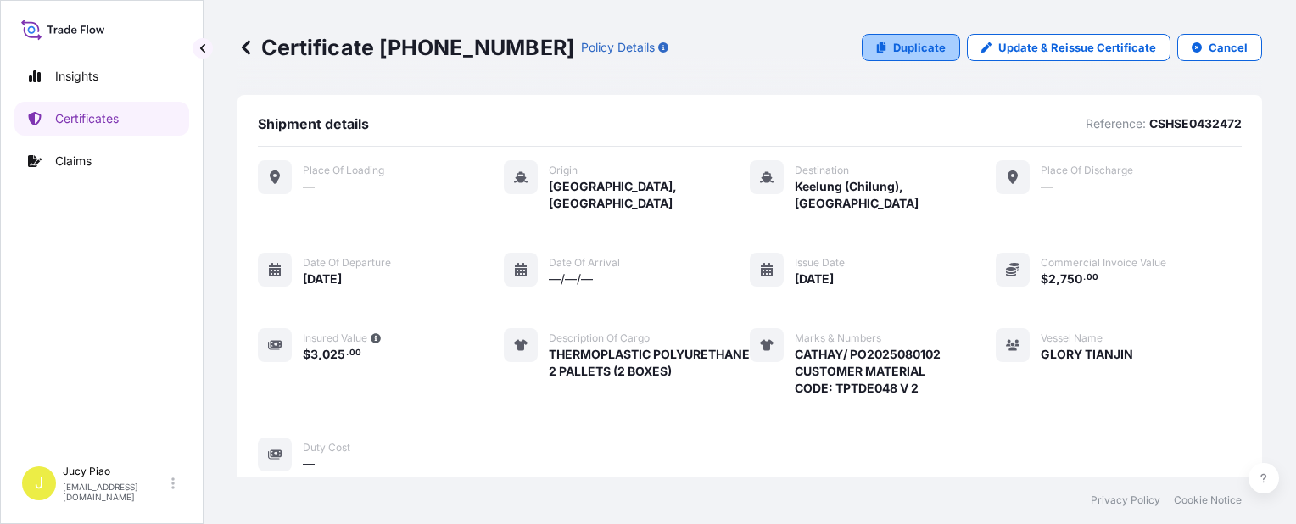
click at [884, 47] on link "Duplicate" at bounding box center [911, 47] width 98 height 27
select select "Ocean Vessel"
select select "31566"
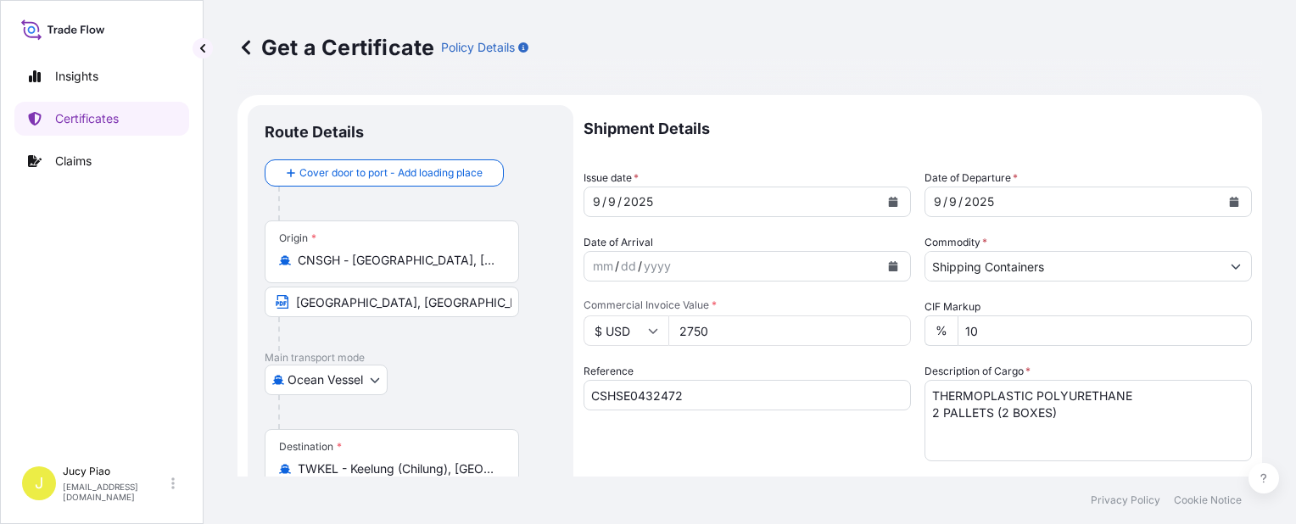
drag, startPoint x: 808, startPoint y: 412, endPoint x: 746, endPoint y: 405, distance: 62.3
click at [803, 413] on div "Reference CSHSE0432472" at bounding box center [746, 412] width 327 height 98
click at [711, 401] on input "CSHSE0432472" at bounding box center [746, 395] width 327 height 31
click at [407, 386] on form "Route Details Cover door to port - Add loading place Place of loading Road / [G…" at bounding box center [749, 533] width 1024 height 876
paste input "SNLFSHTL0200978"
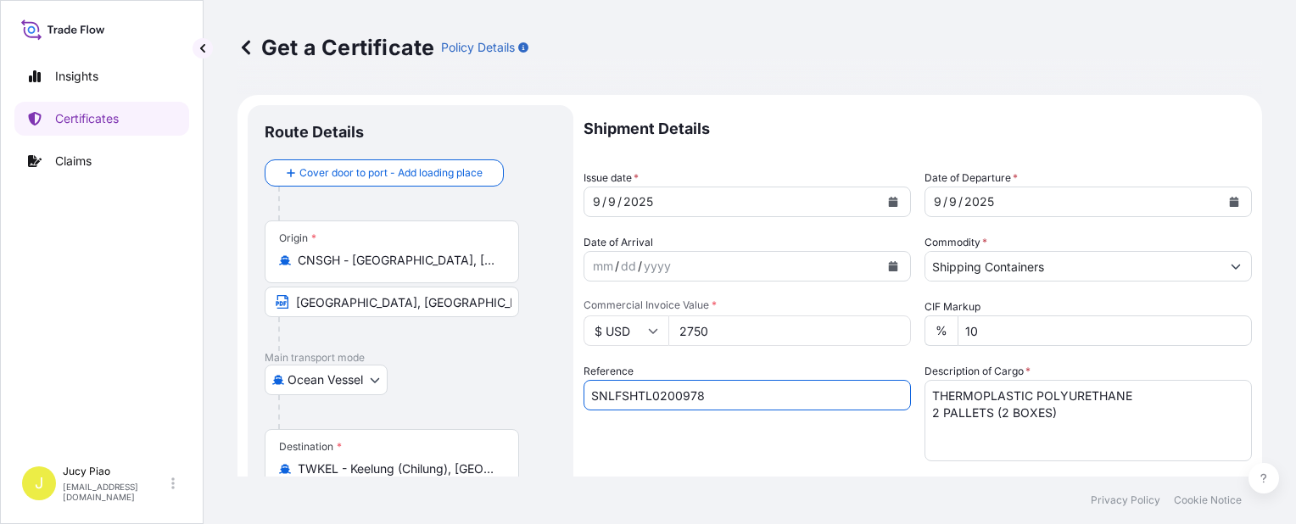
type input "SNLFSHTL0200978"
click at [697, 442] on div "Reference SNLFSHTL0200978" at bounding box center [746, 412] width 327 height 98
click at [695, 419] on div "Reference SNLFSHTL0200978" at bounding box center [746, 412] width 327 height 98
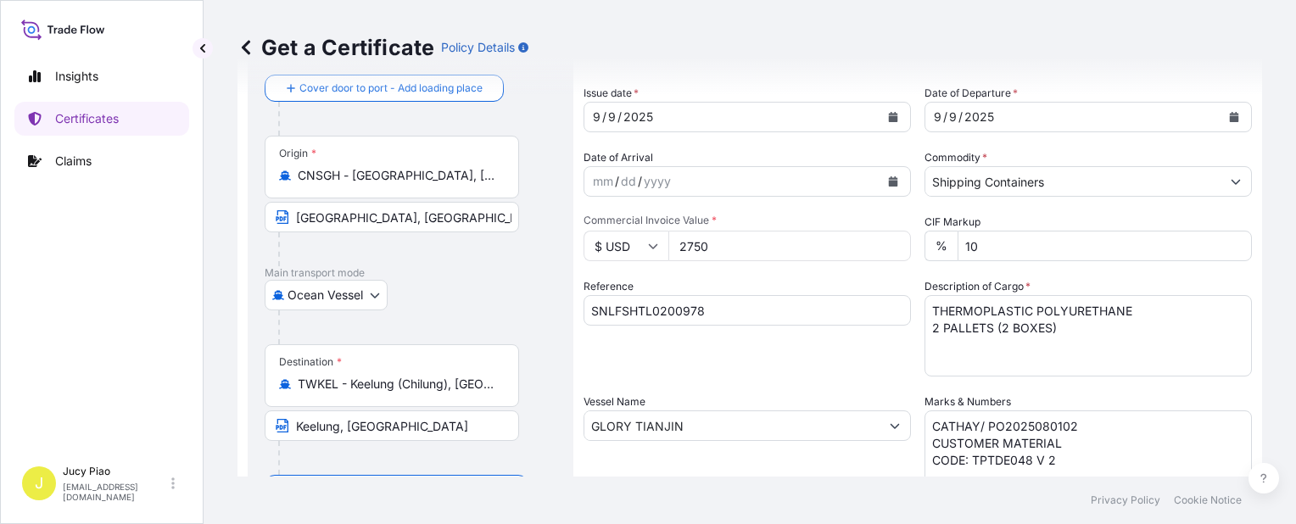
click at [695, 419] on input "GLORY TIANJIN" at bounding box center [731, 425] width 295 height 31
drag, startPoint x: 692, startPoint y: 431, endPoint x: 538, endPoint y: 418, distance: 154.0
click at [502, 413] on form "Route Details Cover door to port - Add loading place Place of loading Road / [G…" at bounding box center [749, 448] width 1024 height 876
paste input "HAI [PERSON_NAME]"
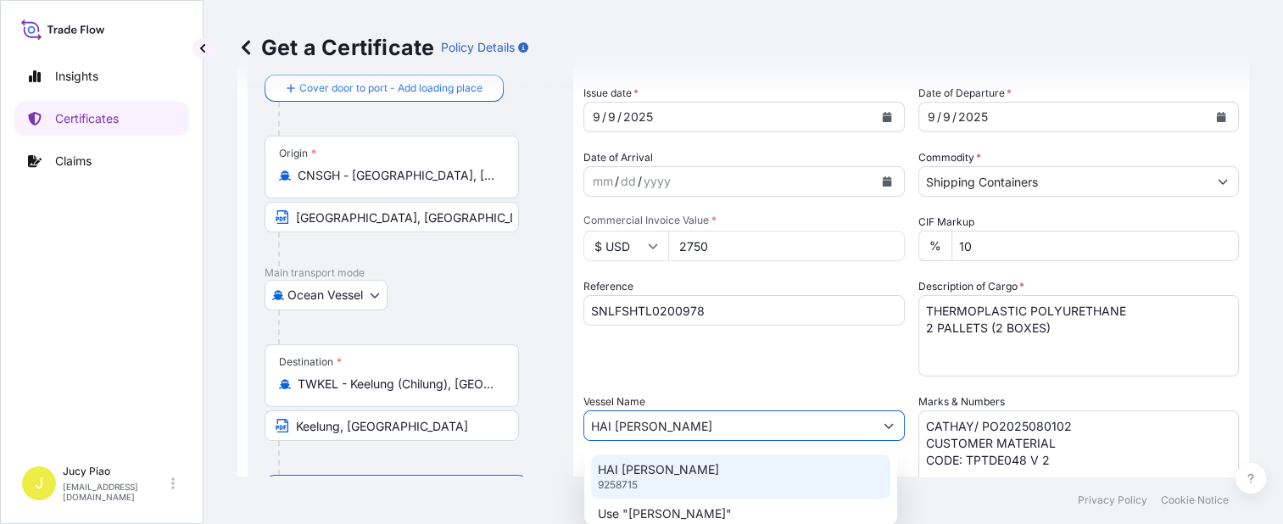
click at [689, 477] on p "HAI [PERSON_NAME]" at bounding box center [658, 469] width 121 height 17
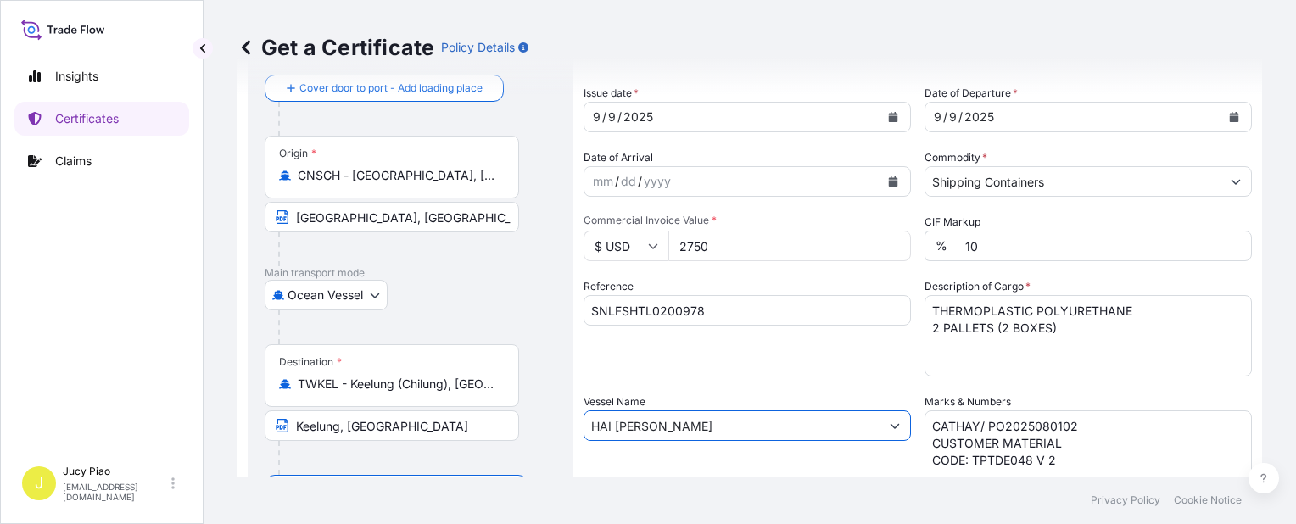
type input "HAI [PERSON_NAME]"
click at [767, 378] on div "Shipment Details Issue date * [DATE] Date of Departure * [DATE] Date of Arrival…" at bounding box center [917, 424] width 668 height 808
click at [1059, 460] on textarea "CATHAY/ PO2025080102 CUSTOMER MATERIAL CODE: TPTDE048 V 2" at bounding box center [1087, 452] width 327 height 85
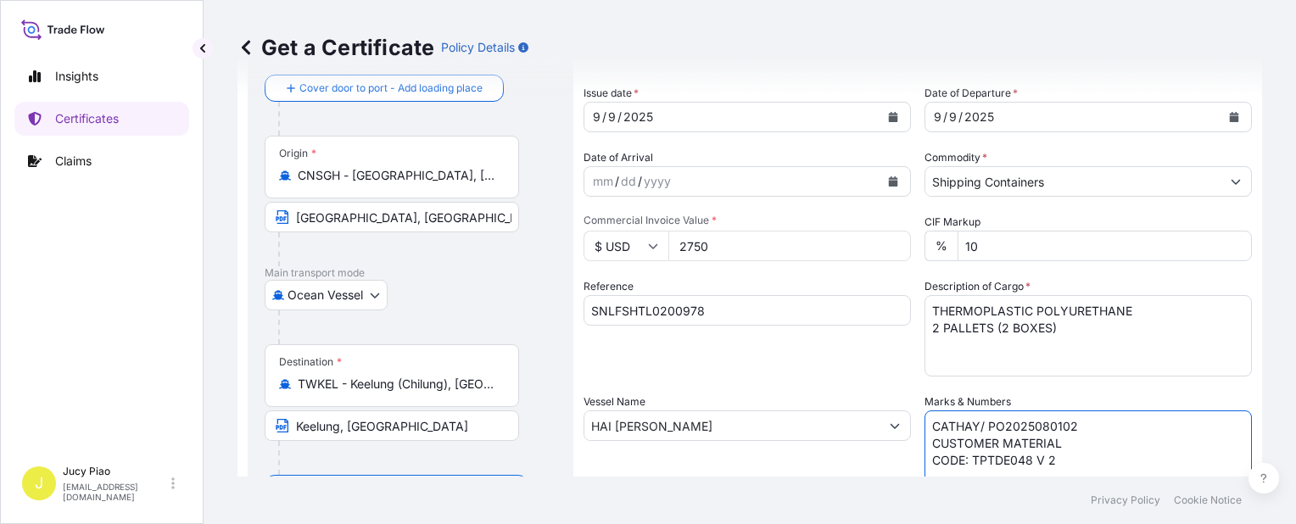
drag, startPoint x: 1024, startPoint y: 457, endPoint x: 869, endPoint y: 405, distance: 163.9
click at [869, 405] on div "Shipment Details Issue date * [DATE] Date of Departure * [DATE] Date of Arrival…" at bounding box center [917, 424] width 668 height 808
paste textarea "1802 CUSTOMER MATERIAL CODE: TPTDE001 V 6"
type textarea "CATHAY/ PO2025081802 CUSTOMER MATERIAL CODE: TPTDE001 V 6"
click at [1048, 346] on textarea "THERMOPLASTIC POLYURETHANE 2 PALLETS (2 BOXES)" at bounding box center [1087, 335] width 327 height 81
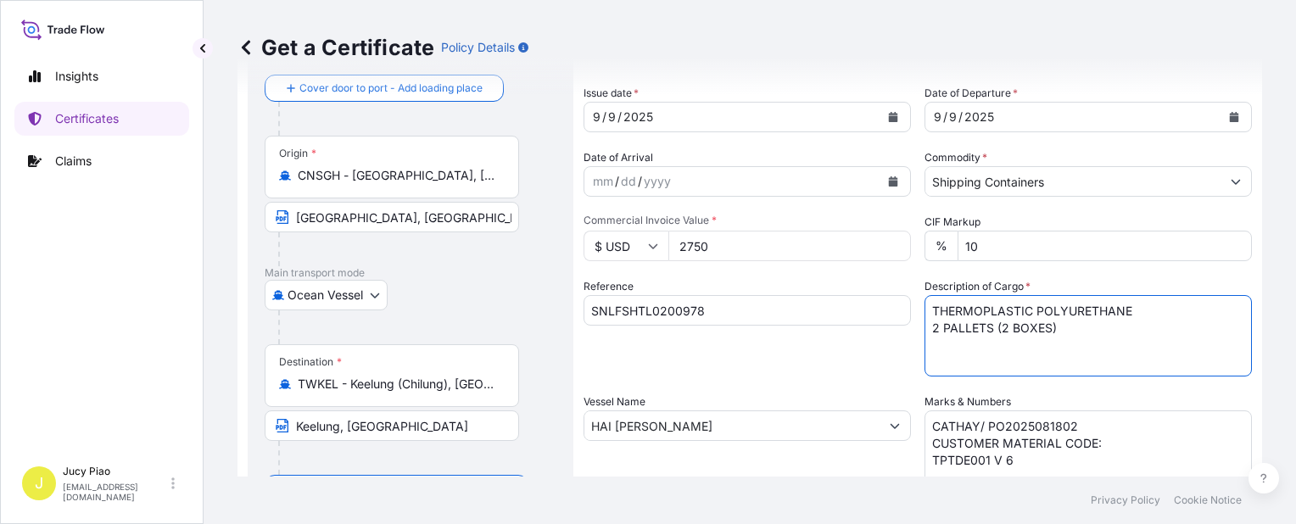
drag, startPoint x: 1070, startPoint y: 325, endPoint x: 771, endPoint y: 278, distance: 303.0
click at [773, 290] on div "Shipment Details Issue date * [DATE] Date of Departure * [DATE] Date of Arrival…" at bounding box center [917, 424] width 668 height 808
paste textarea "2 PALLETS (800 BAG"
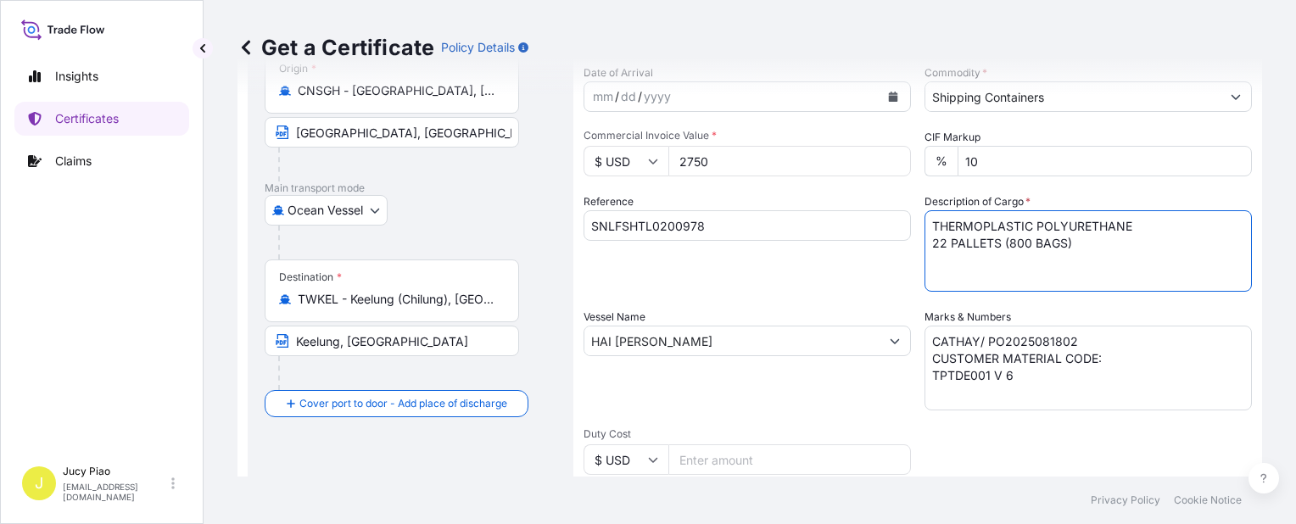
scroll to position [0, 0]
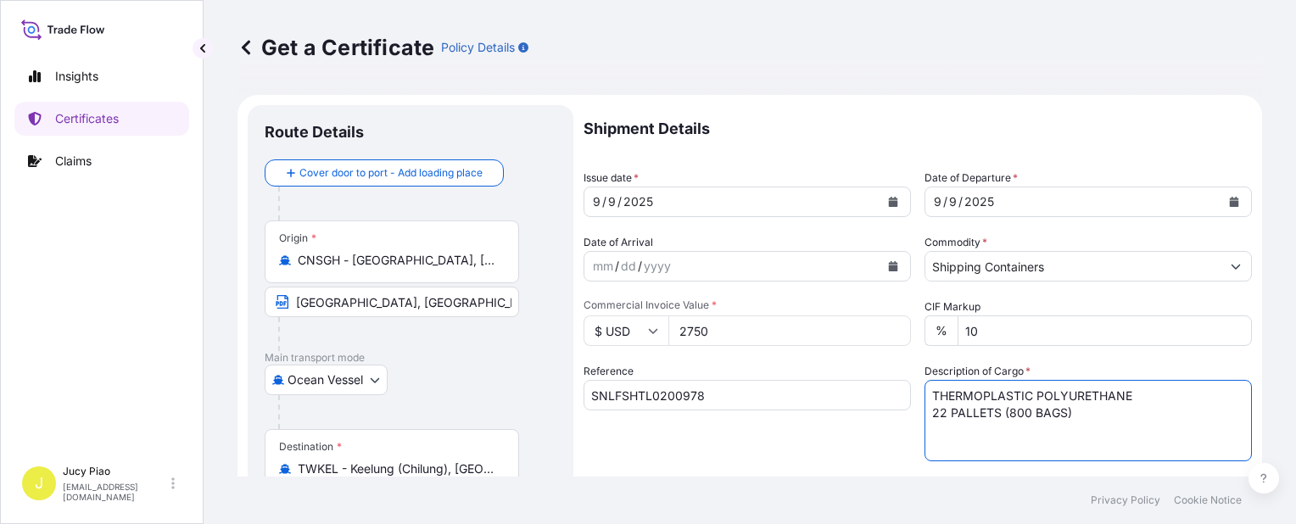
type textarea "THERMOPLASTIC POLYURETHANE 22 PALLETS (800 BAGS)"
click at [738, 327] on input "2750" at bounding box center [789, 330] width 243 height 31
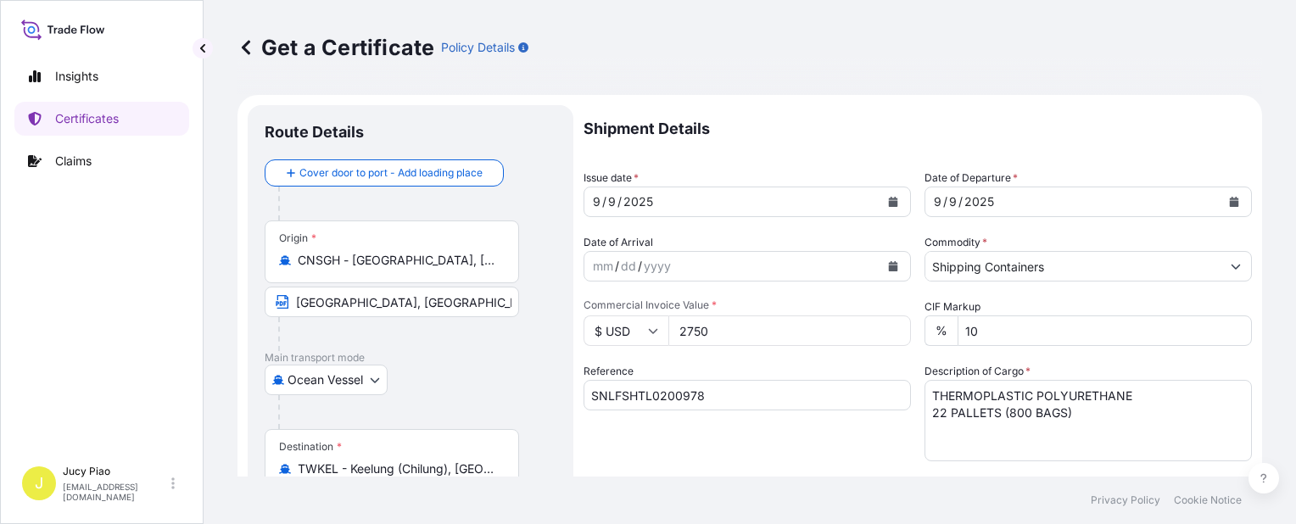
click at [726, 333] on input "2750" at bounding box center [789, 330] width 243 height 31
drag, startPoint x: 730, startPoint y: 333, endPoint x: 609, endPoint y: 333, distance: 121.3
click at [609, 333] on div "$ USD 2750" at bounding box center [746, 330] width 327 height 31
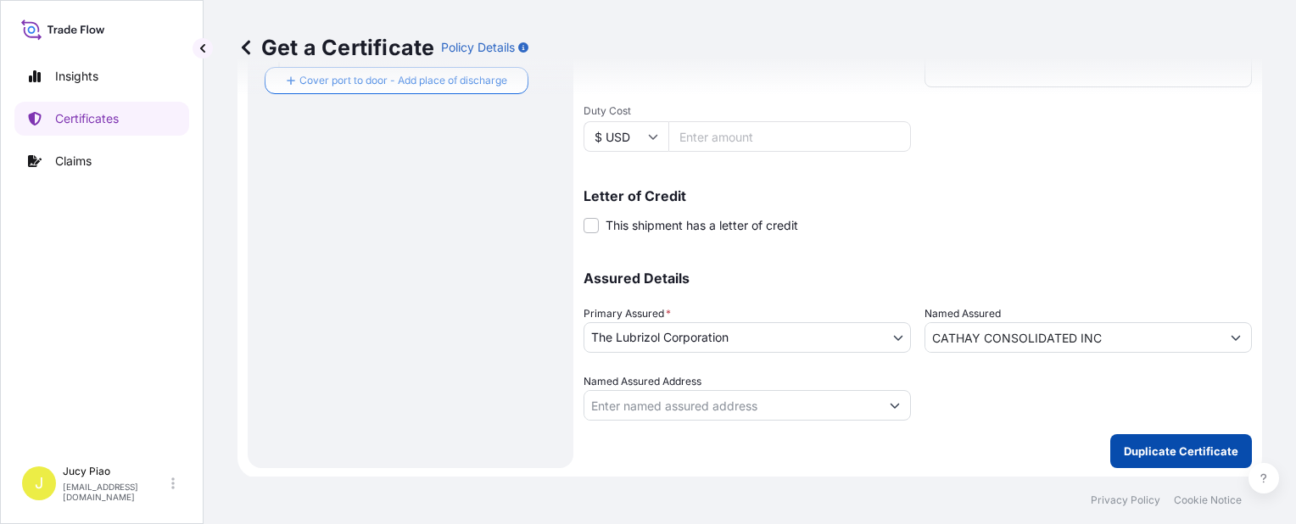
type input "84000"
click at [1159, 440] on button "Duplicate Certificate" at bounding box center [1181, 451] width 142 height 34
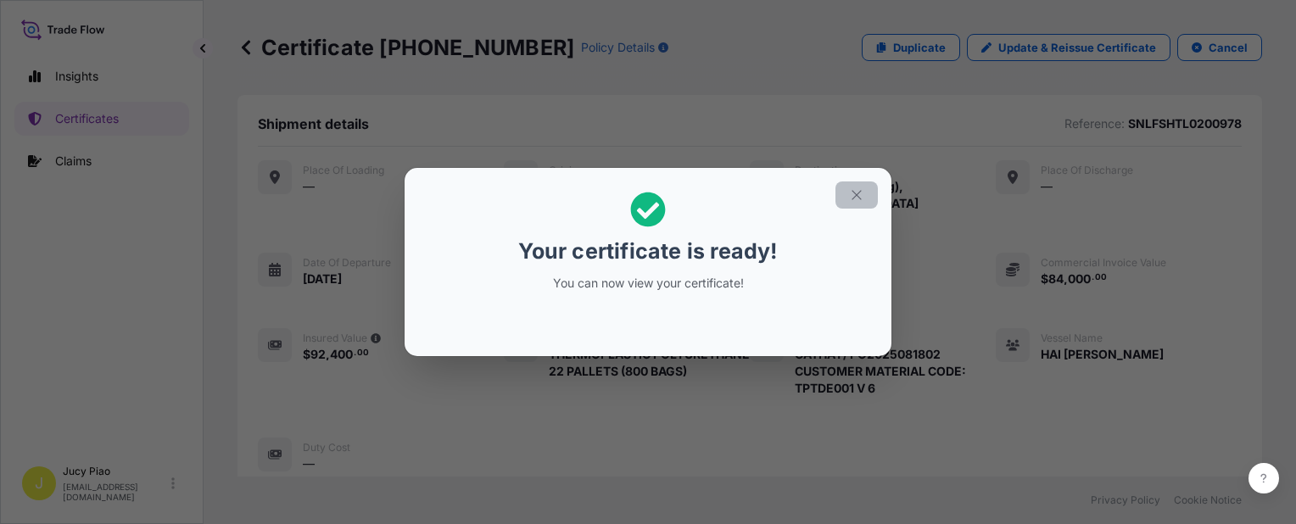
click at [856, 190] on icon "button" at bounding box center [856, 194] width 15 height 15
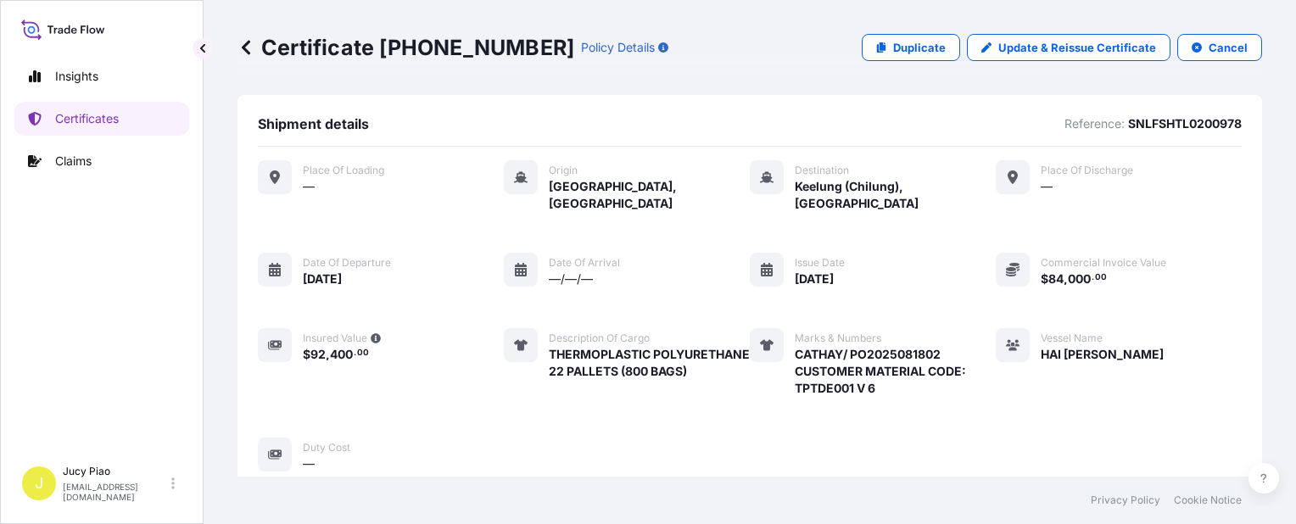
click at [933, 249] on div "Place of Loading — Origin [GEOGRAPHIC_DATA], [GEOGRAPHIC_DATA] Destination [GEO…" at bounding box center [750, 316] width 984 height 312
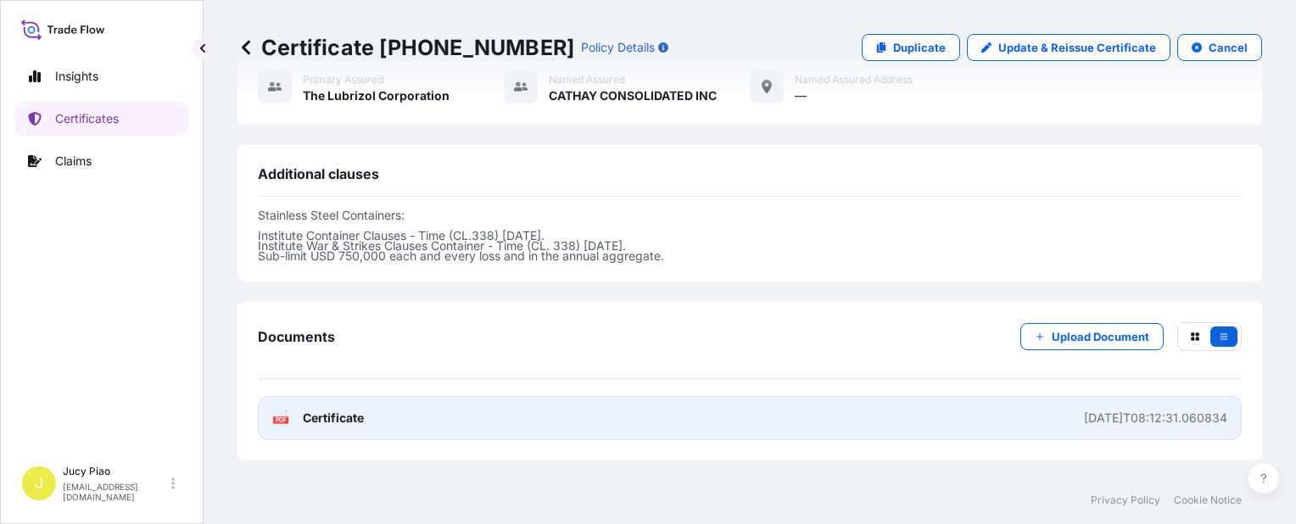
click at [957, 399] on link "PDF Certificate [DATE]T08:12:31.060834" at bounding box center [750, 418] width 984 height 44
